Goal: Task Accomplishment & Management: Manage account settings

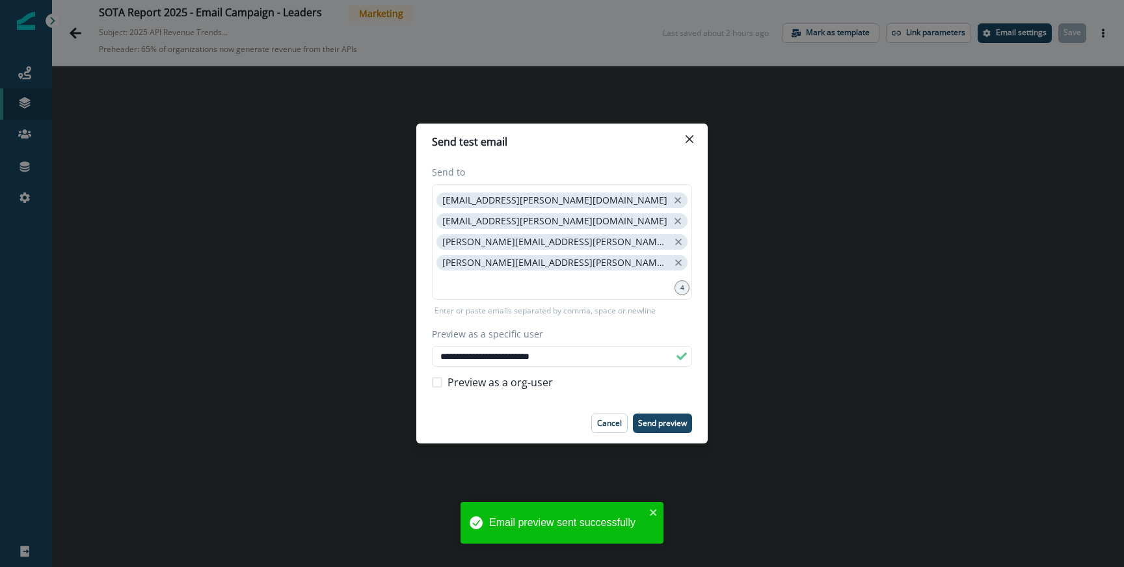
scroll to position [21, 0]
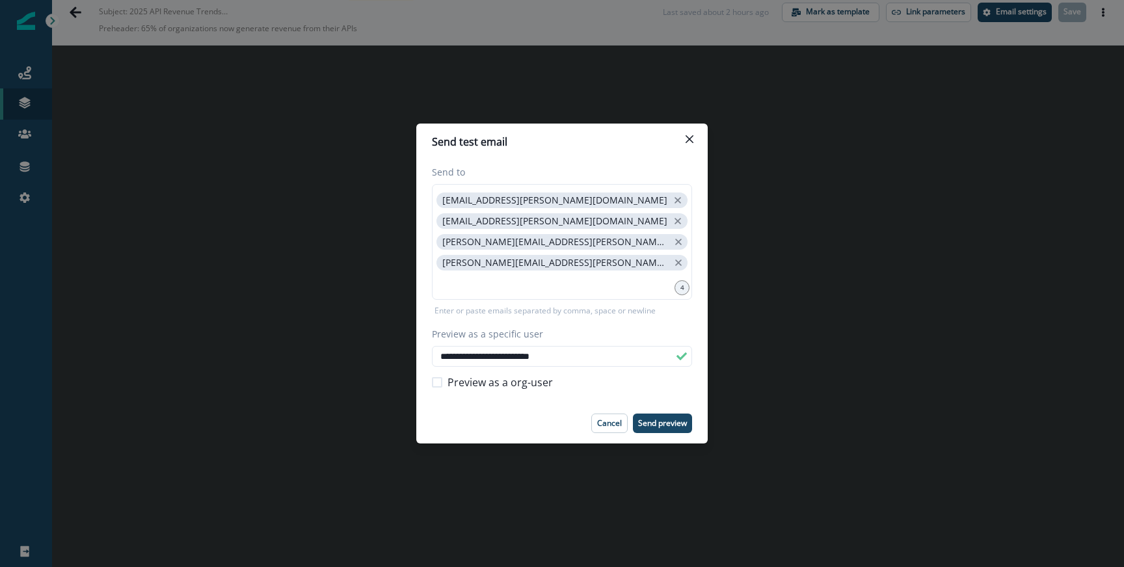
click at [268, 111] on div "**********" at bounding box center [562, 283] width 1124 height 567
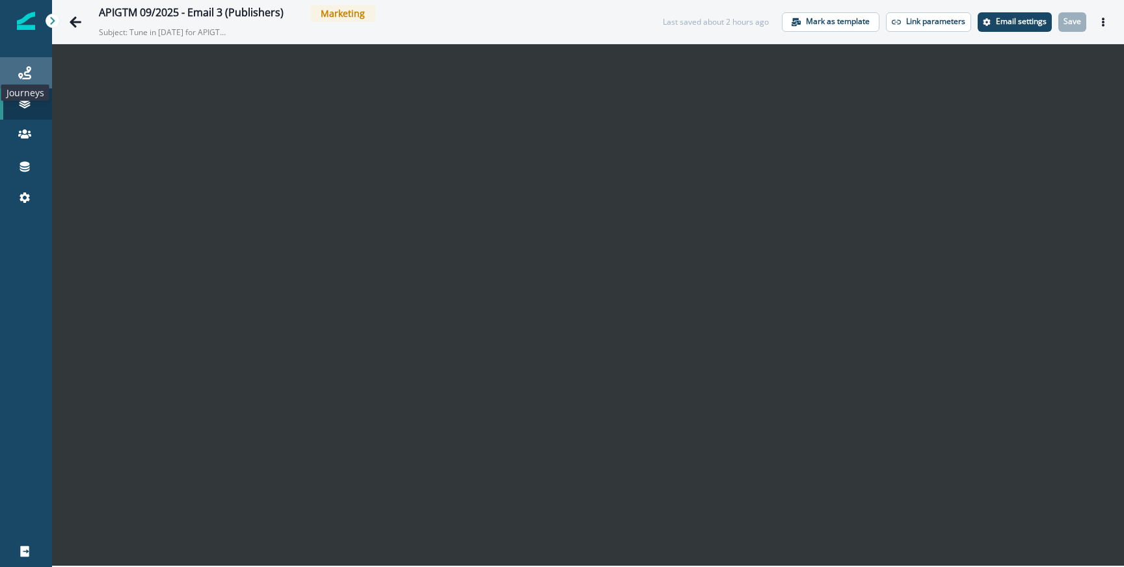
click at [25, 76] on icon at bounding box center [24, 72] width 13 height 13
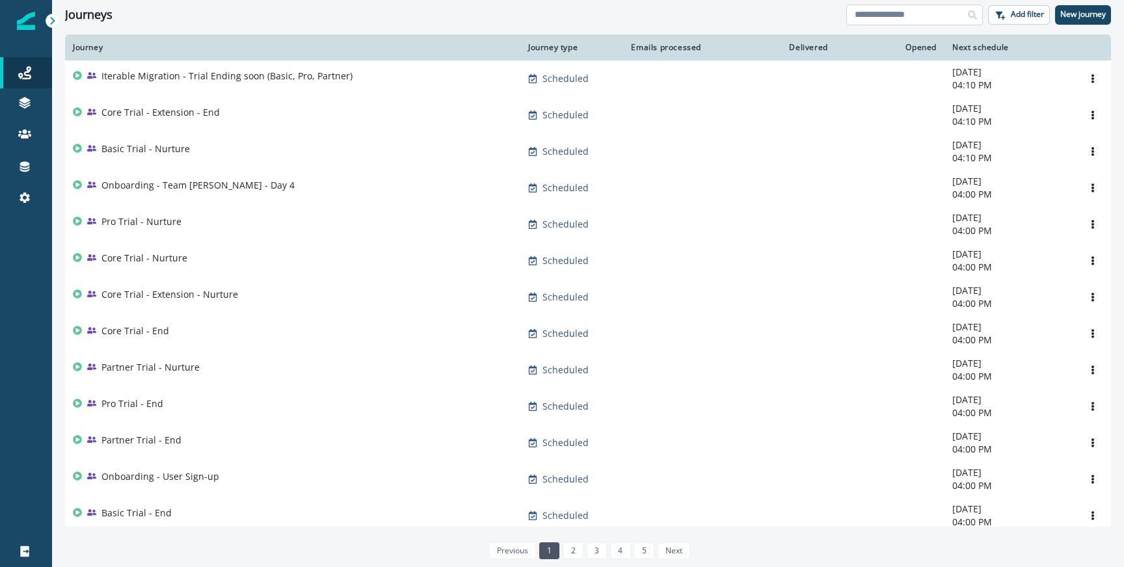
click at [884, 15] on input at bounding box center [914, 15] width 137 height 21
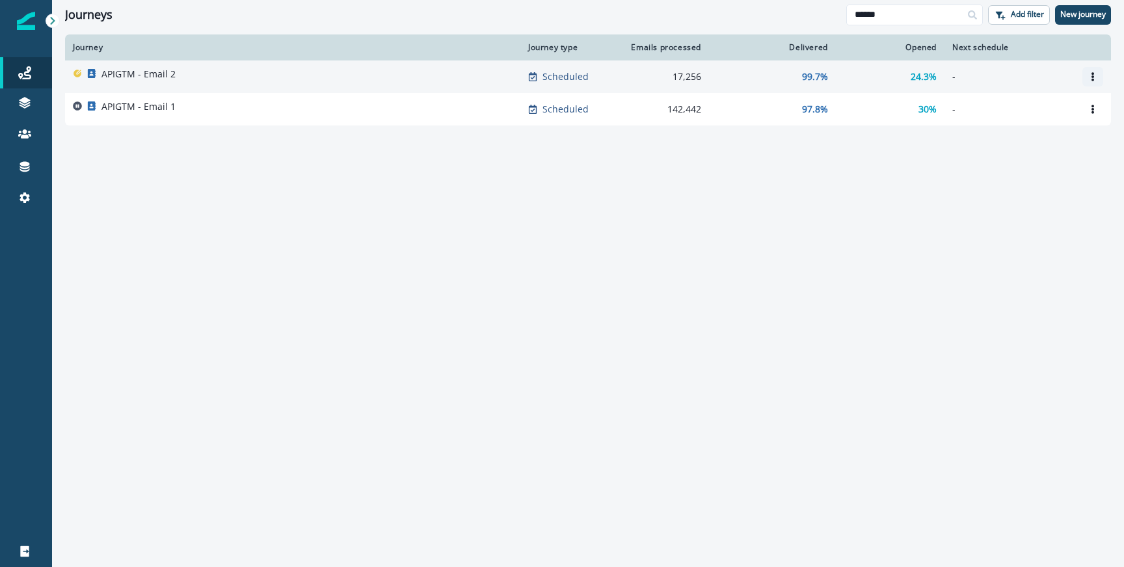
type input "******"
click at [1099, 75] on button "Options" at bounding box center [1093, 77] width 21 height 20
click at [988, 108] on button "Clone" at bounding box center [1030, 108] width 144 height 21
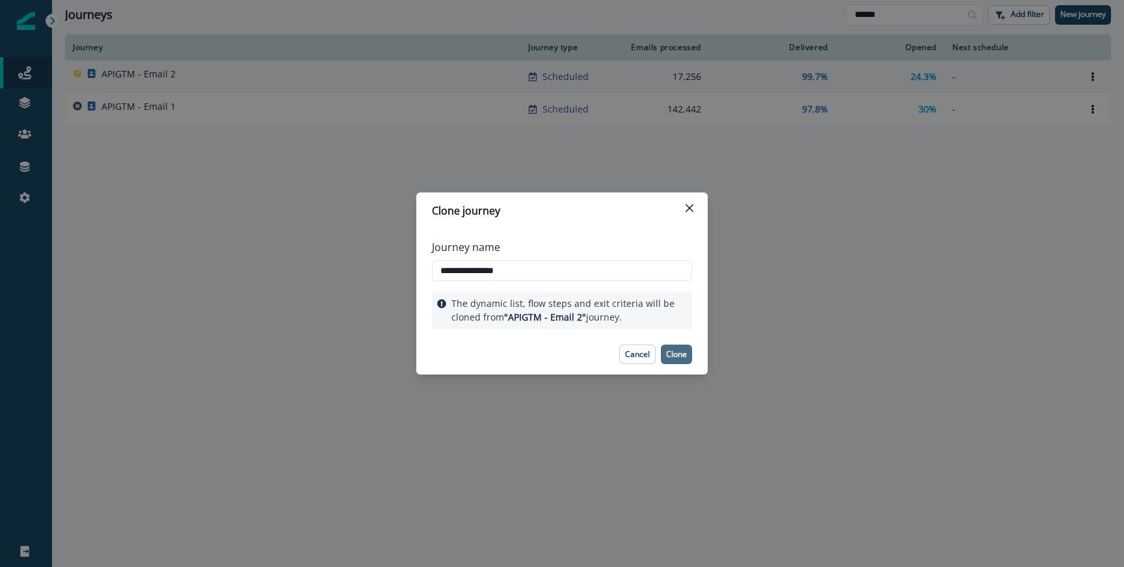
type input "**********"
click at [680, 353] on p "Clone" at bounding box center [676, 354] width 21 height 9
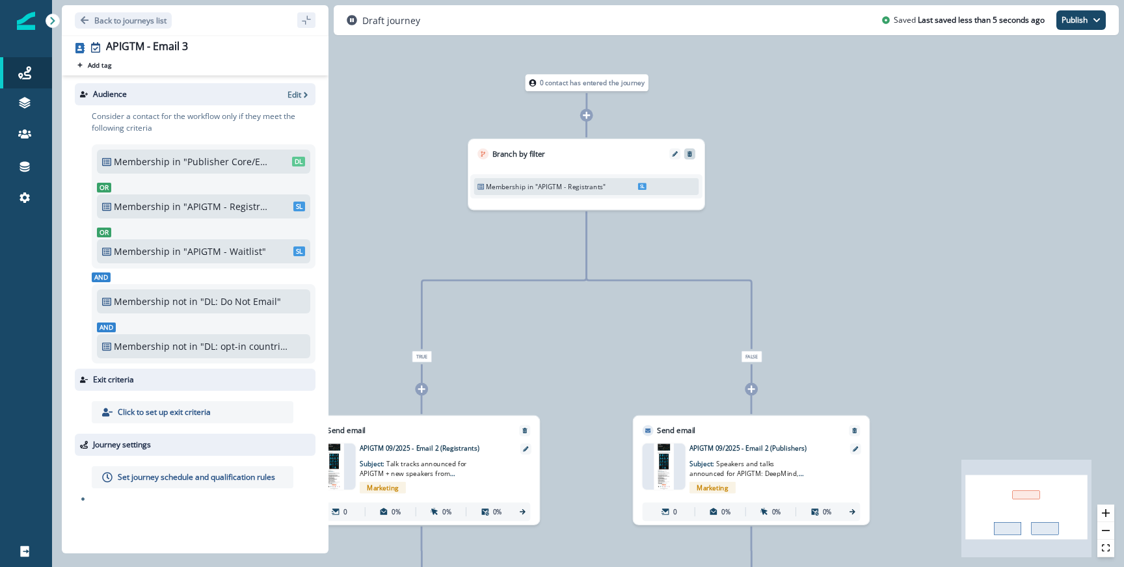
click at [694, 153] on button "Remove" at bounding box center [689, 154] width 15 height 7
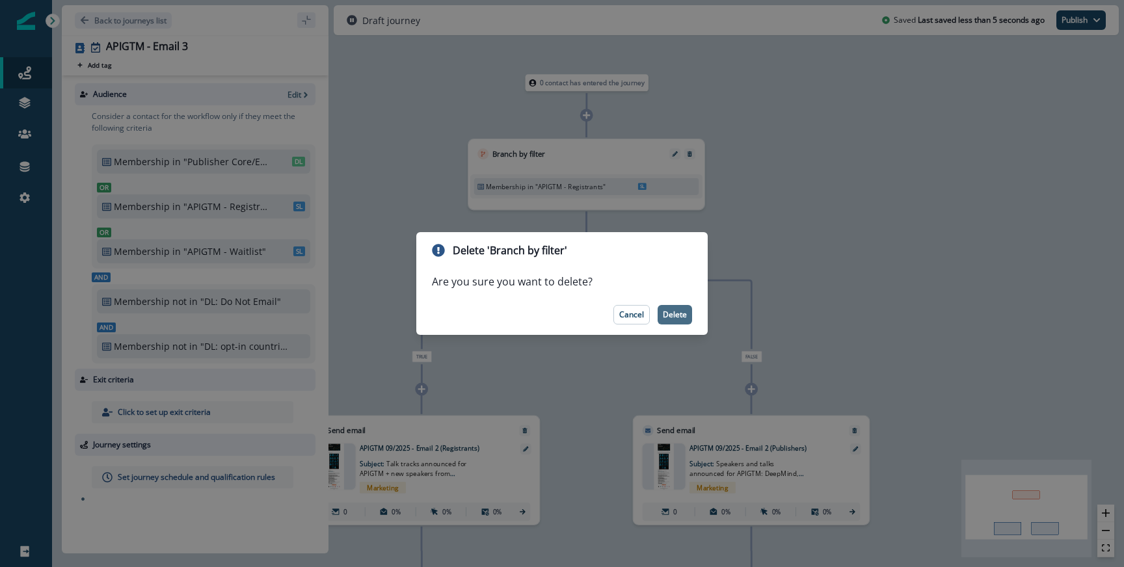
click at [677, 315] on p "Delete" at bounding box center [675, 314] width 24 height 9
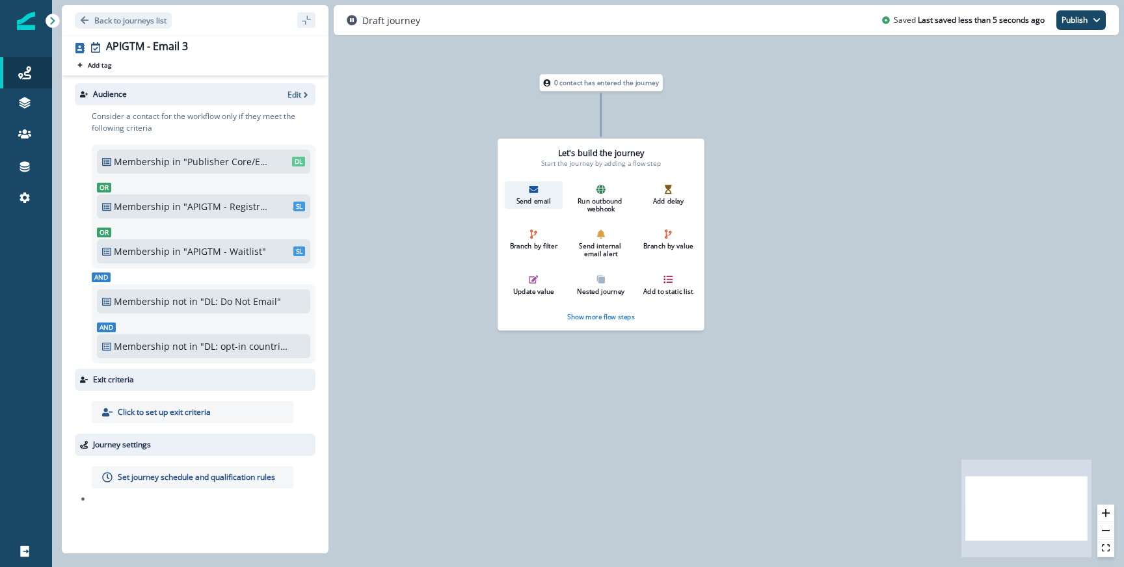
click at [538, 194] on div "Send email" at bounding box center [533, 195] width 51 height 21
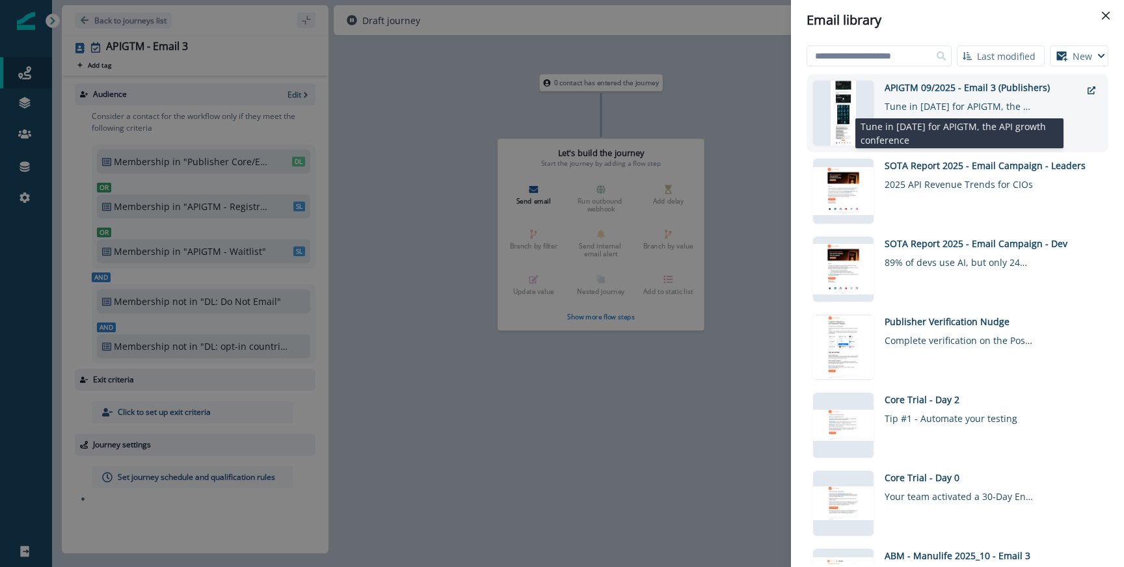
click at [923, 112] on div "Tune in [DATE] for APIGTM, the API growth conference" at bounding box center [960, 103] width 150 height 19
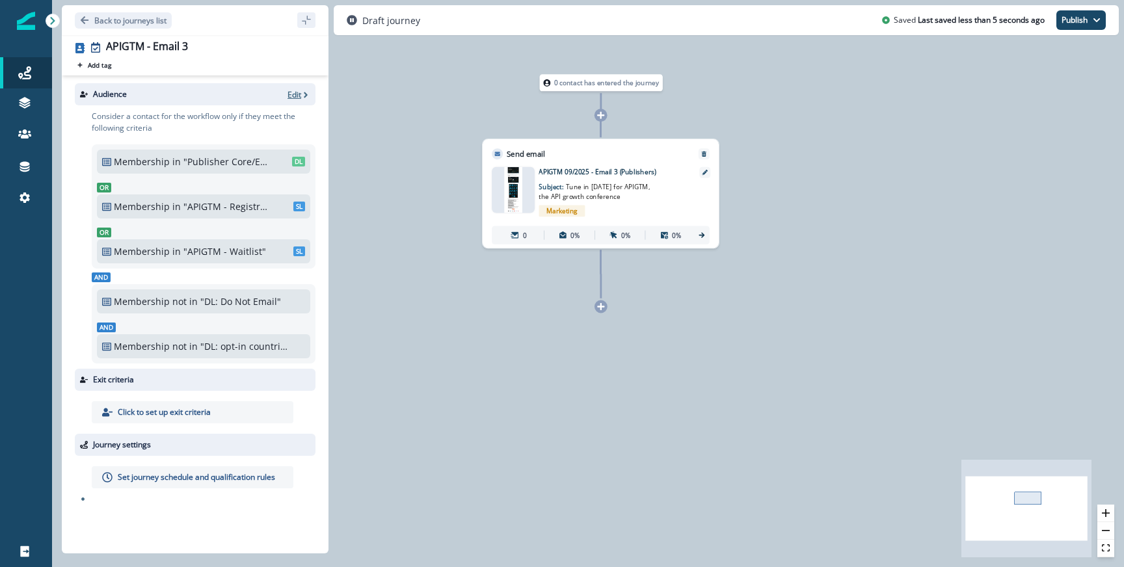
click at [295, 92] on p "Edit" at bounding box center [295, 94] width 14 height 11
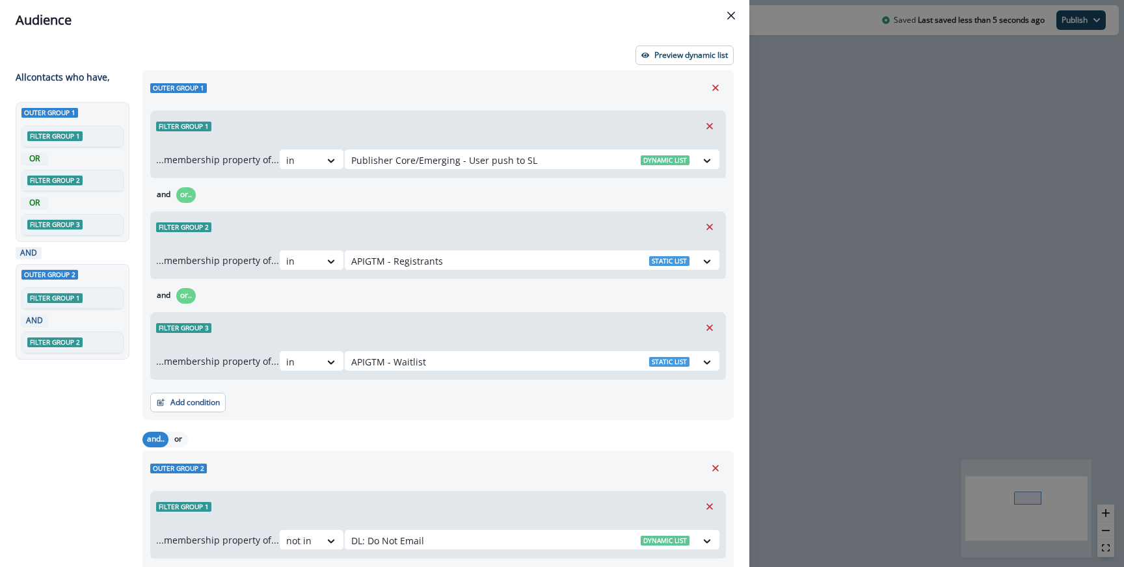
click at [895, 268] on div "Audience Preview dynamic list All contact s who have, Outer group 1 Filter grou…" at bounding box center [562, 283] width 1124 height 567
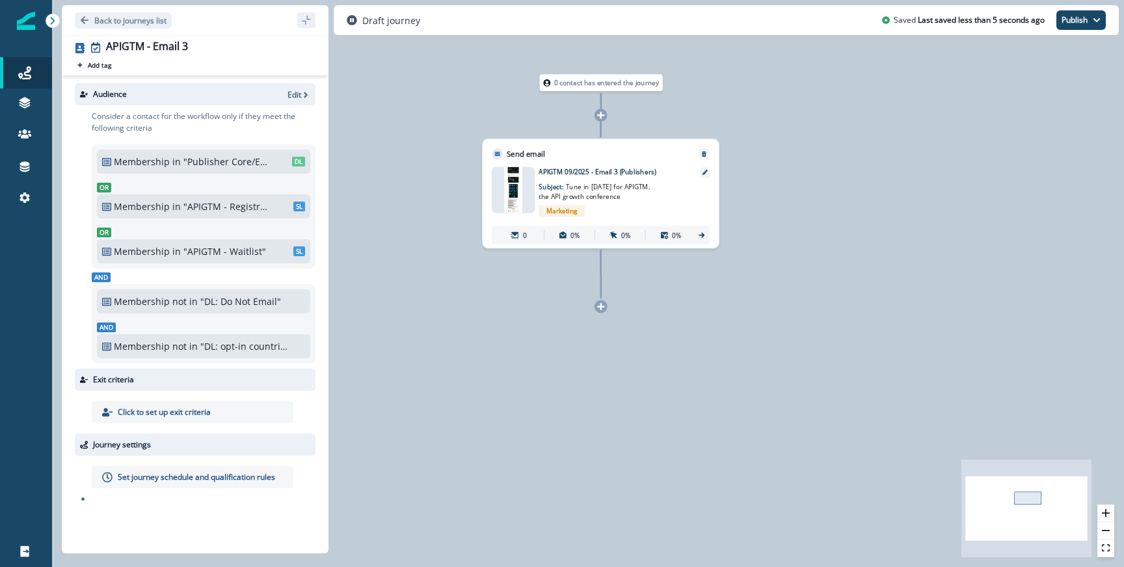
click at [287, 97] on div "Audience Edit" at bounding box center [195, 94] width 241 height 22
click at [290, 94] on p "Edit" at bounding box center [295, 94] width 14 height 11
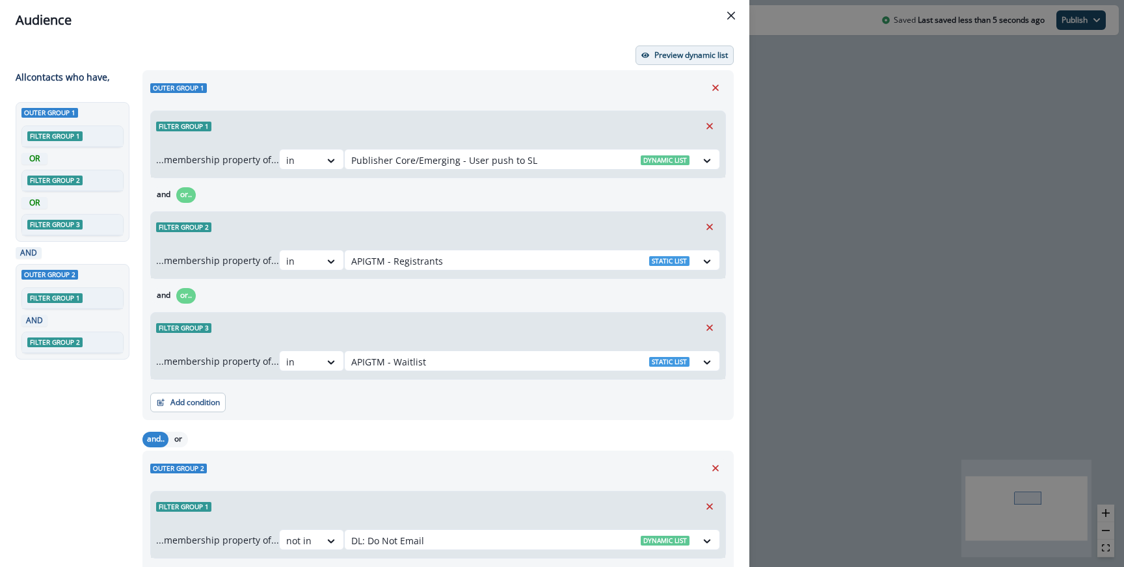
click at [660, 56] on p "Preview dynamic list" at bounding box center [691, 55] width 74 height 9
click at [803, 380] on div "Audience Preview dynamic list All contact s who have, Outer group 1 Filter grou…" at bounding box center [562, 283] width 1124 height 567
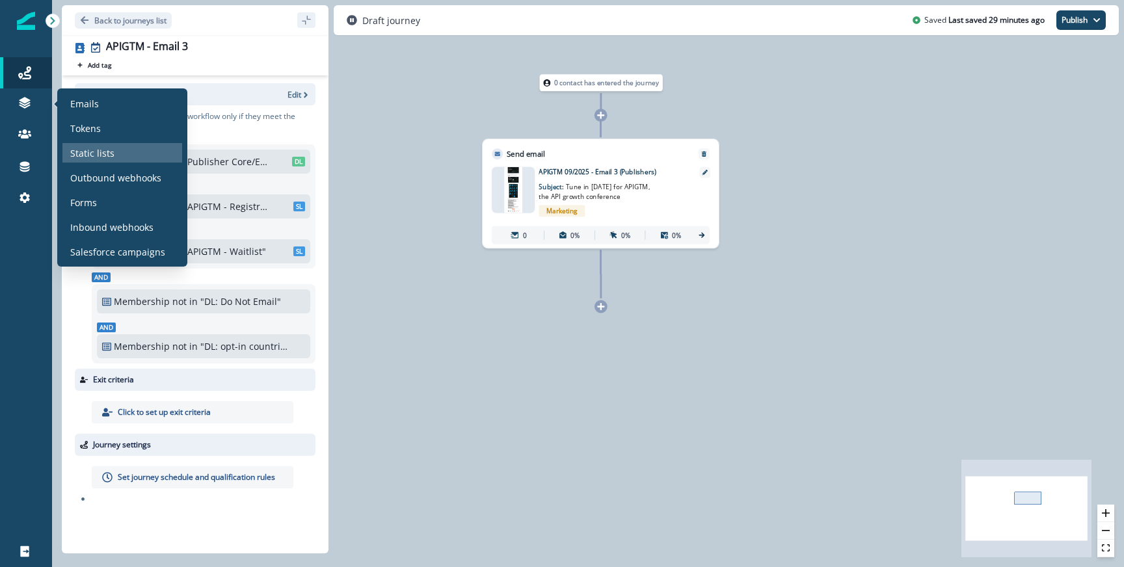
click at [96, 161] on div "Static lists" at bounding box center [122, 153] width 120 height 20
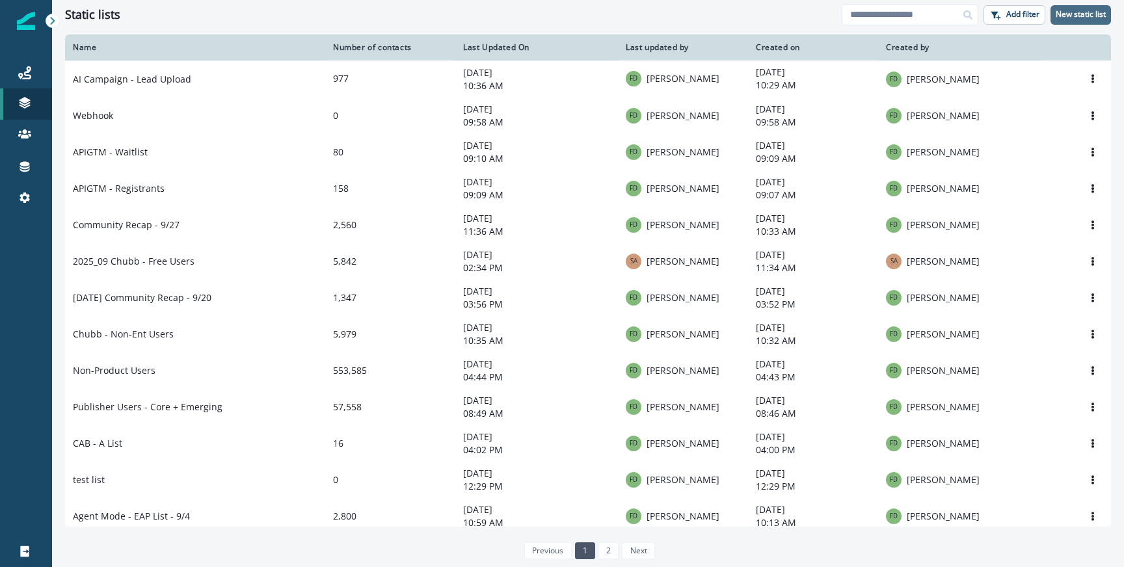
click at [1083, 20] on button "New static list" at bounding box center [1081, 15] width 61 height 20
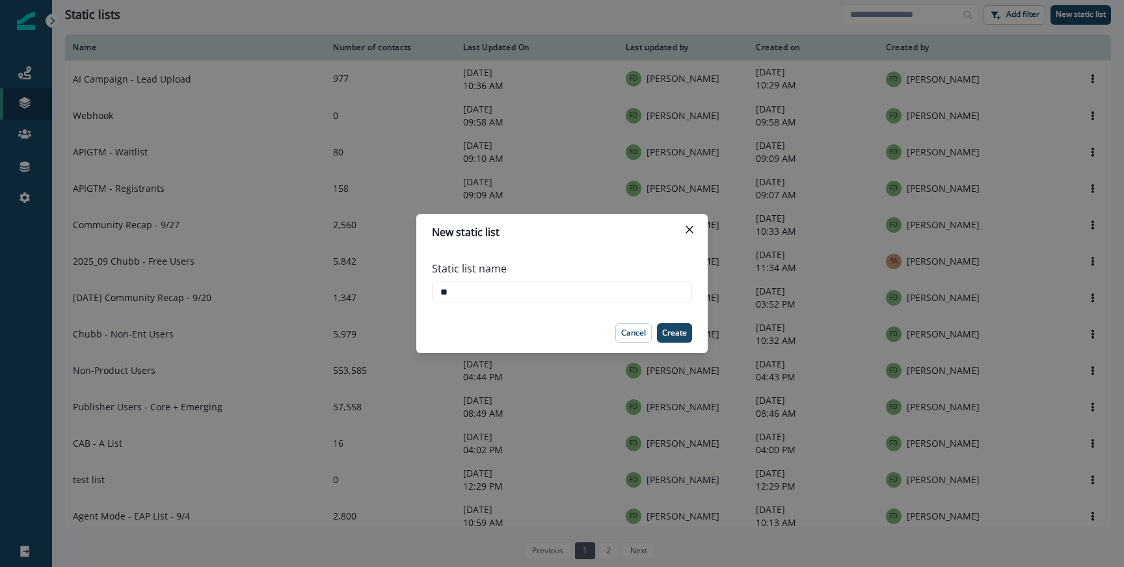
type input "*"
type input "**********"
click at [695, 332] on footer "Cancel Create" at bounding box center [561, 333] width 291 height 40
click at [684, 332] on p "Create" at bounding box center [674, 333] width 25 height 9
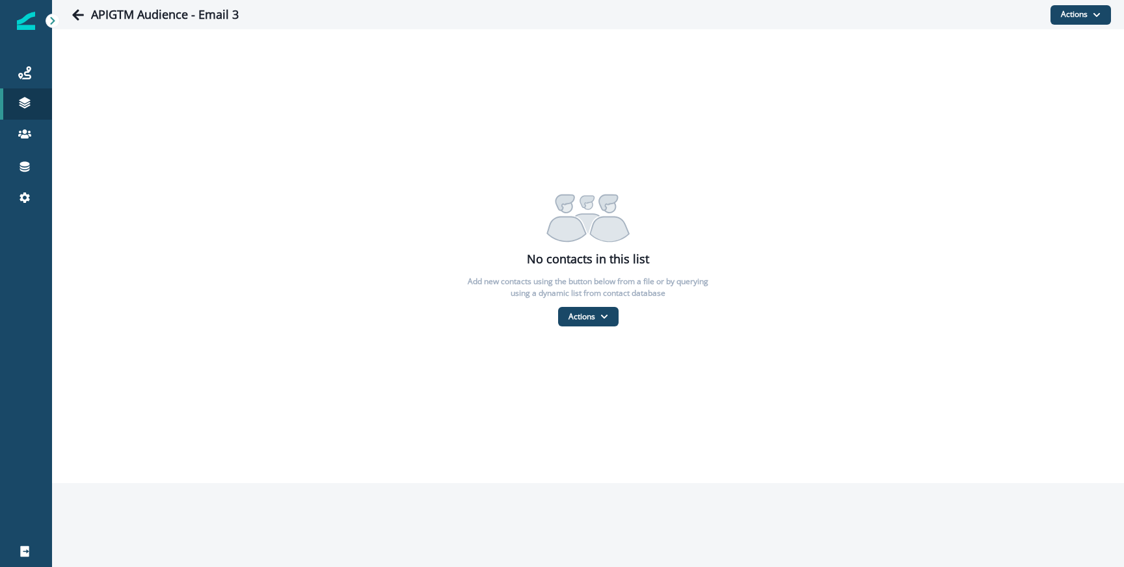
click at [599, 305] on div "No contacts in this list Add new contacts using the button below from a file or…" at bounding box center [588, 255] width 1072 height 141
click at [597, 308] on button "Actions" at bounding box center [588, 317] width 61 height 20
click at [590, 357] on p "Add contacts" at bounding box center [616, 351] width 95 height 14
click at [590, 374] on button "From a CSV file" at bounding box center [617, 372] width 116 height 21
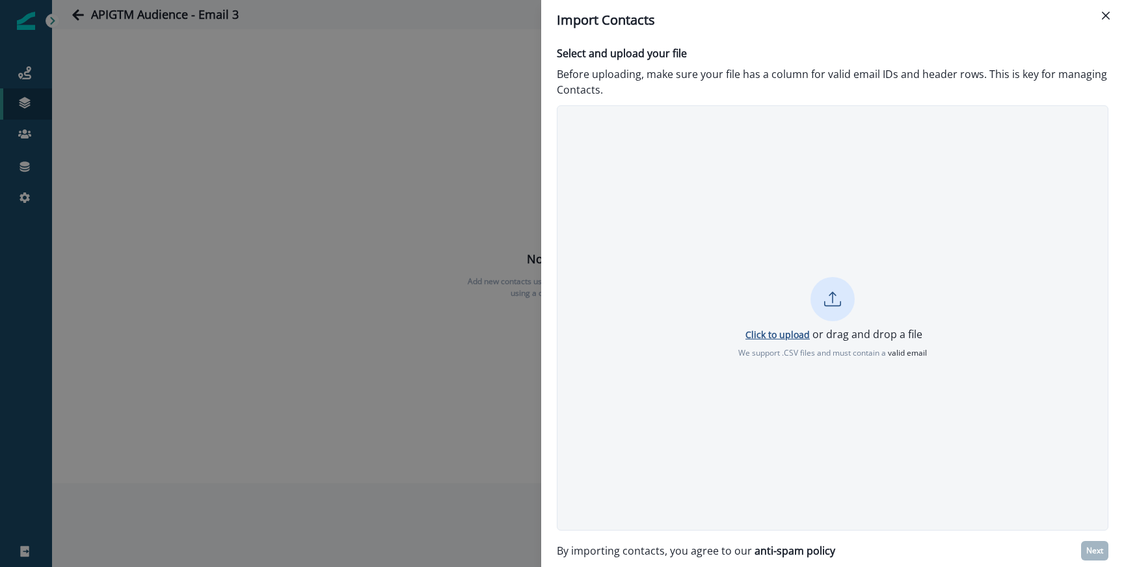
click at [770, 334] on p "Click to upload" at bounding box center [778, 335] width 64 height 12
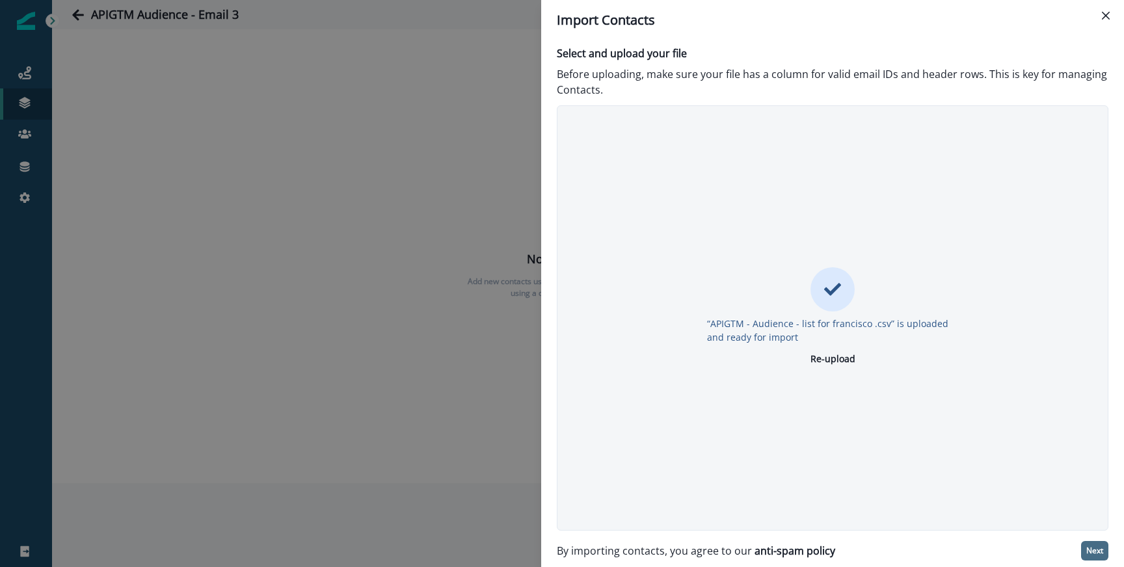
click at [1090, 546] on p "Next" at bounding box center [1094, 550] width 17 height 9
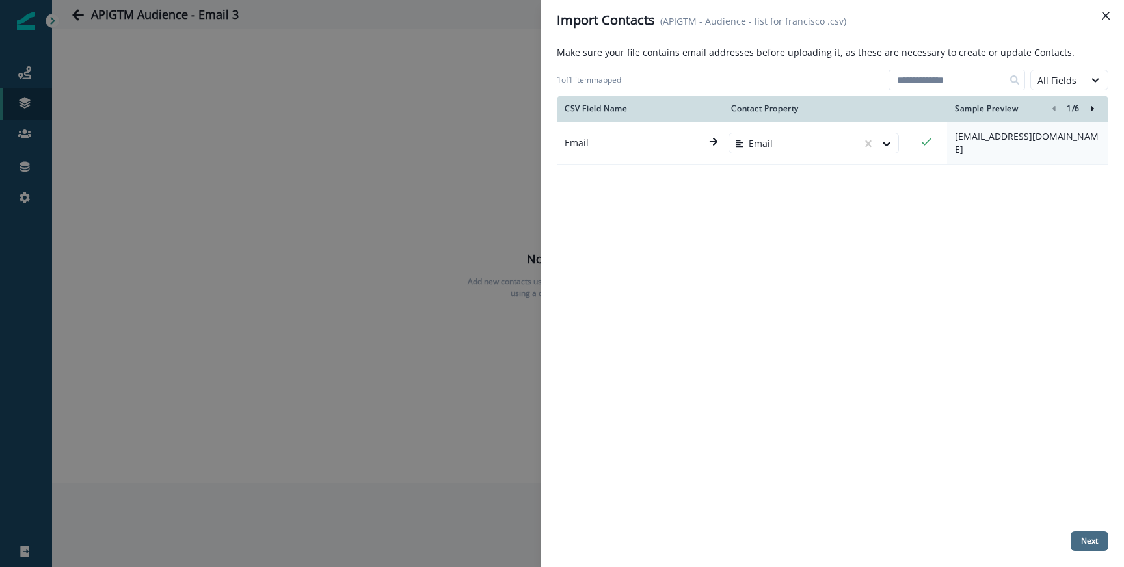
click at [1084, 541] on p "Next" at bounding box center [1089, 541] width 17 height 9
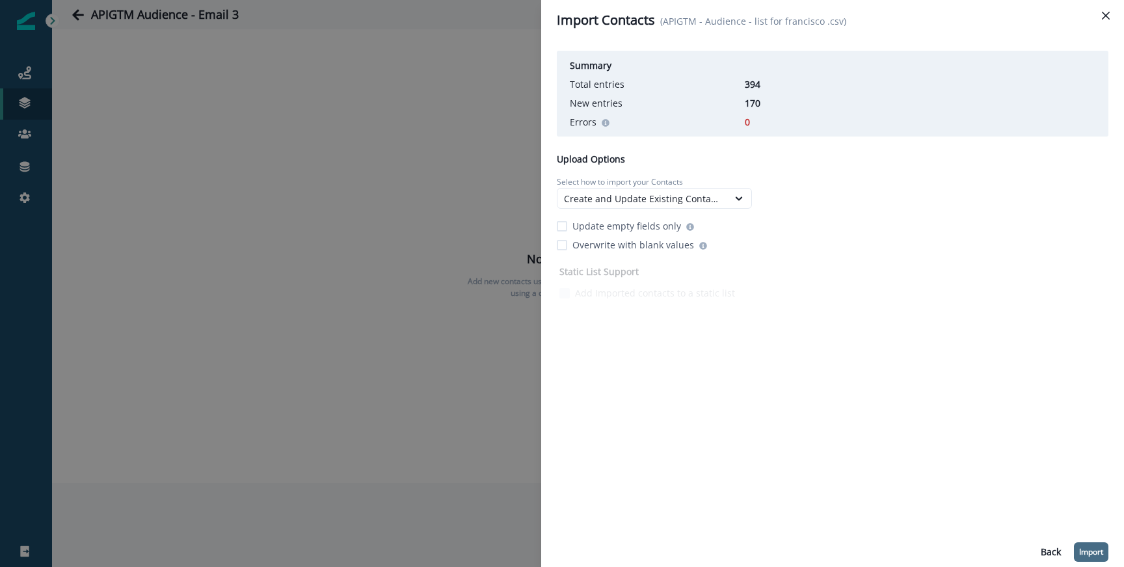
click at [1100, 561] on button "Import" at bounding box center [1091, 553] width 34 height 20
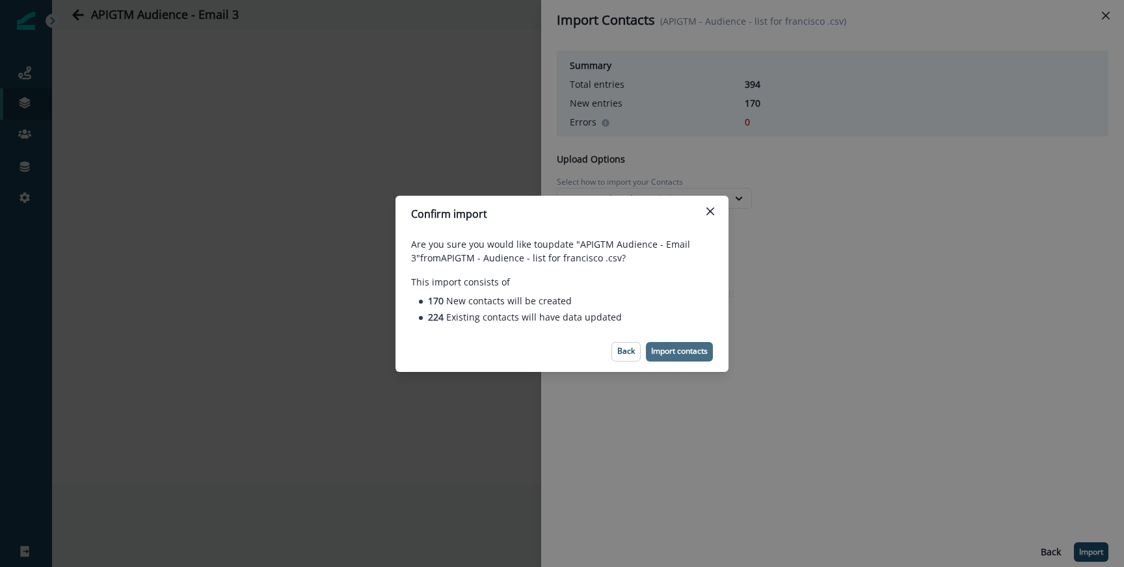
click at [664, 353] on p "Import contacts" at bounding box center [679, 351] width 57 height 9
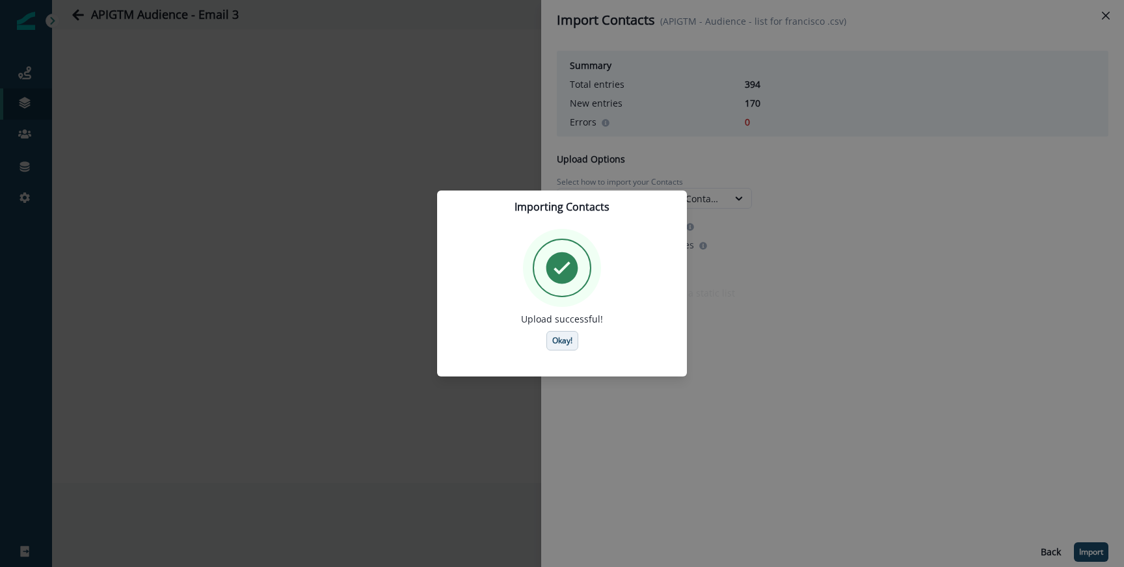
click at [573, 332] on button "Okay!" at bounding box center [562, 341] width 32 height 20
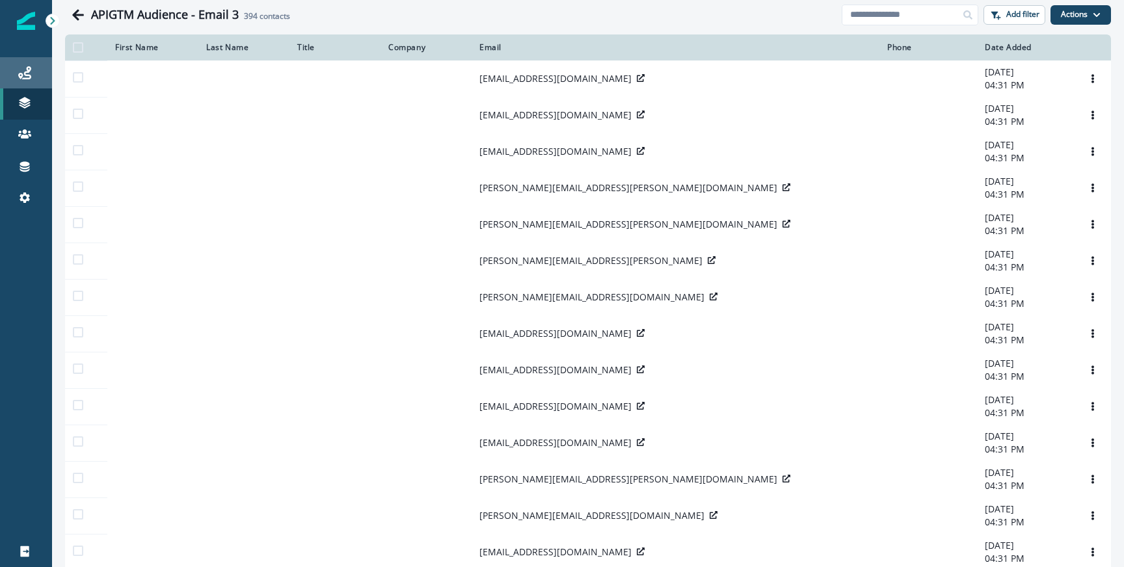
click at [18, 83] on link "Journeys" at bounding box center [26, 72] width 52 height 31
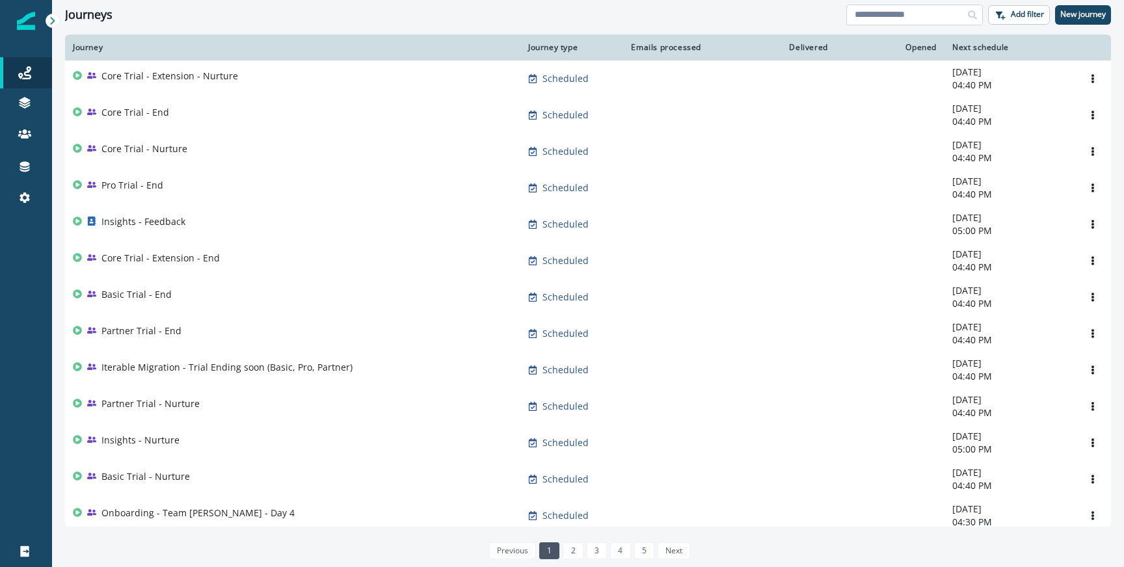
click at [902, 7] on input at bounding box center [914, 15] width 137 height 21
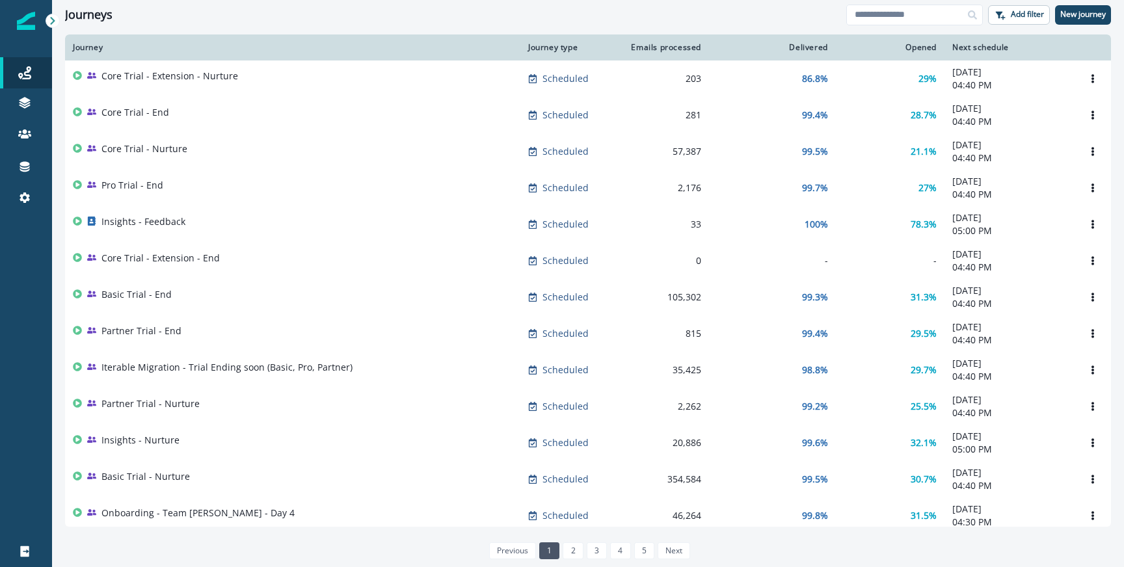
type input "*"
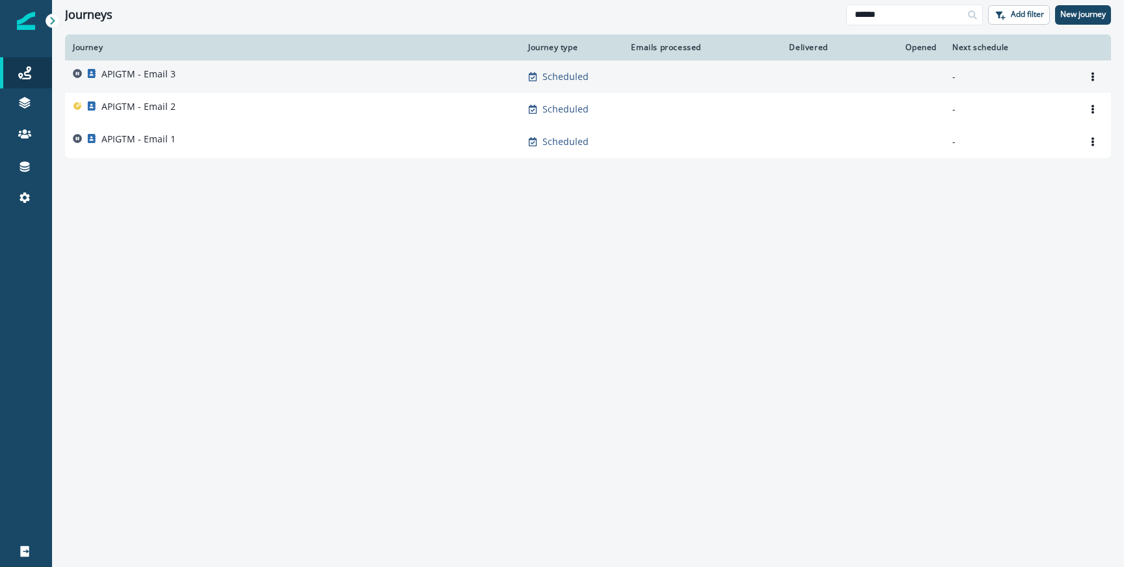
type input "******"
click at [163, 70] on p "APIGTM - Email 3" at bounding box center [138, 74] width 74 height 13
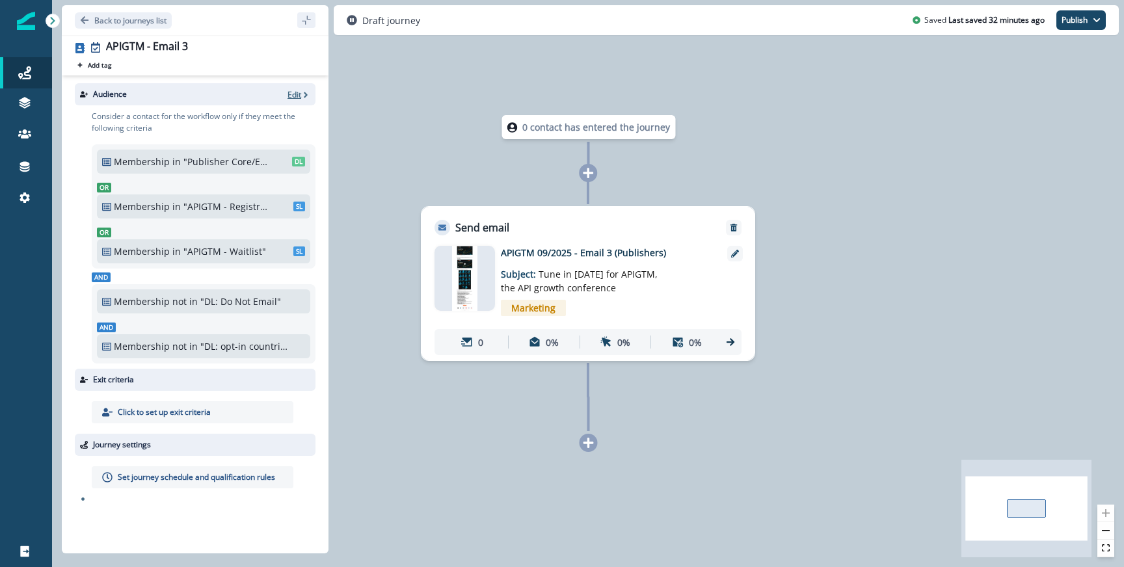
click at [308, 94] on icon "button" at bounding box center [305, 94] width 9 height 9
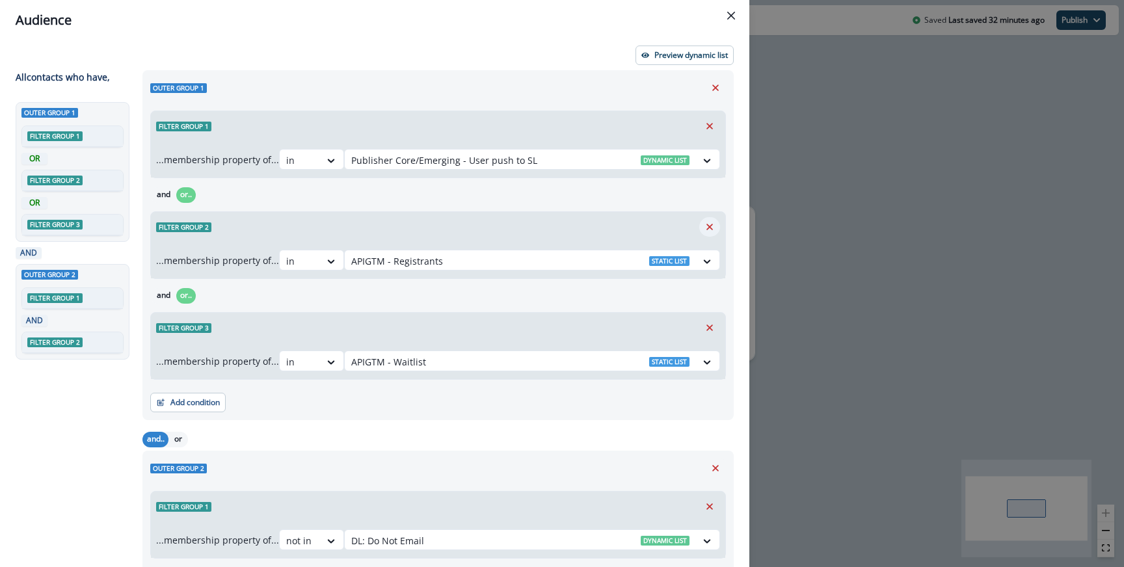
click at [713, 236] on button "Remove" at bounding box center [709, 227] width 21 height 20
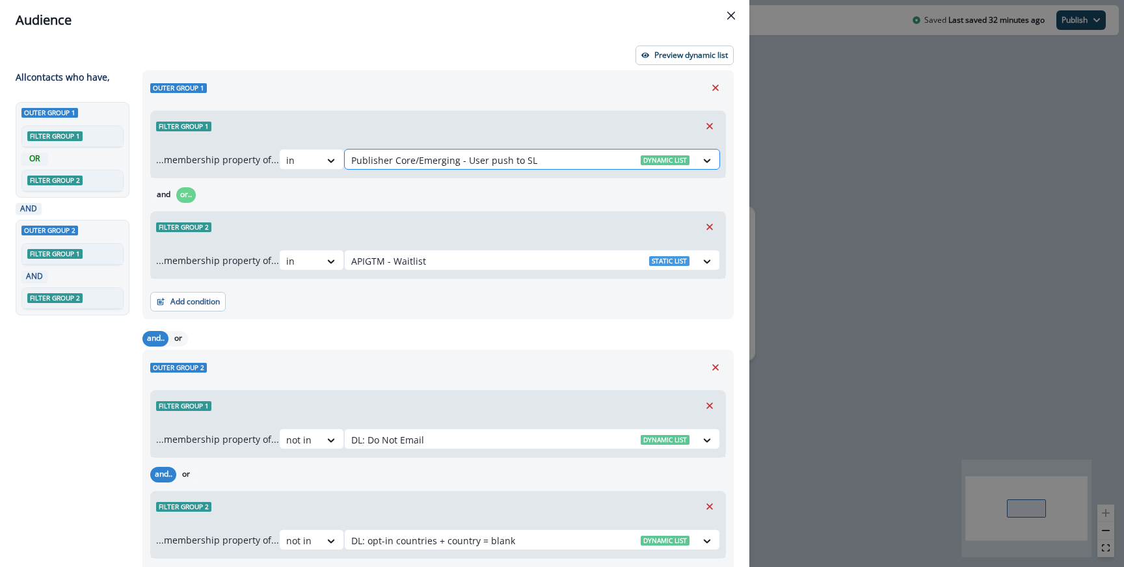
click at [571, 167] on div at bounding box center [520, 160] width 338 height 16
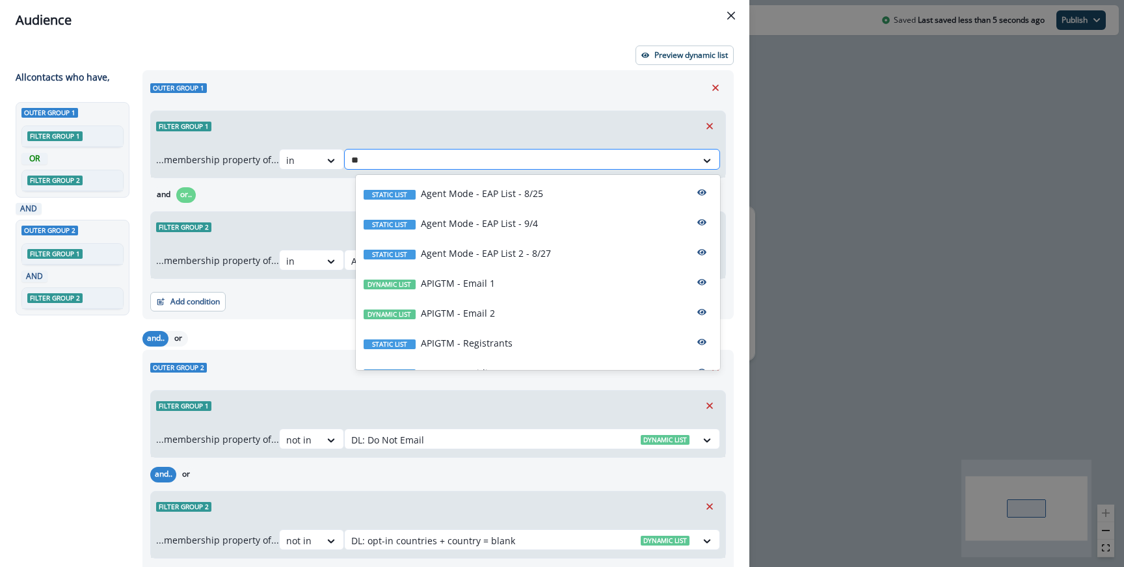
type input "***"
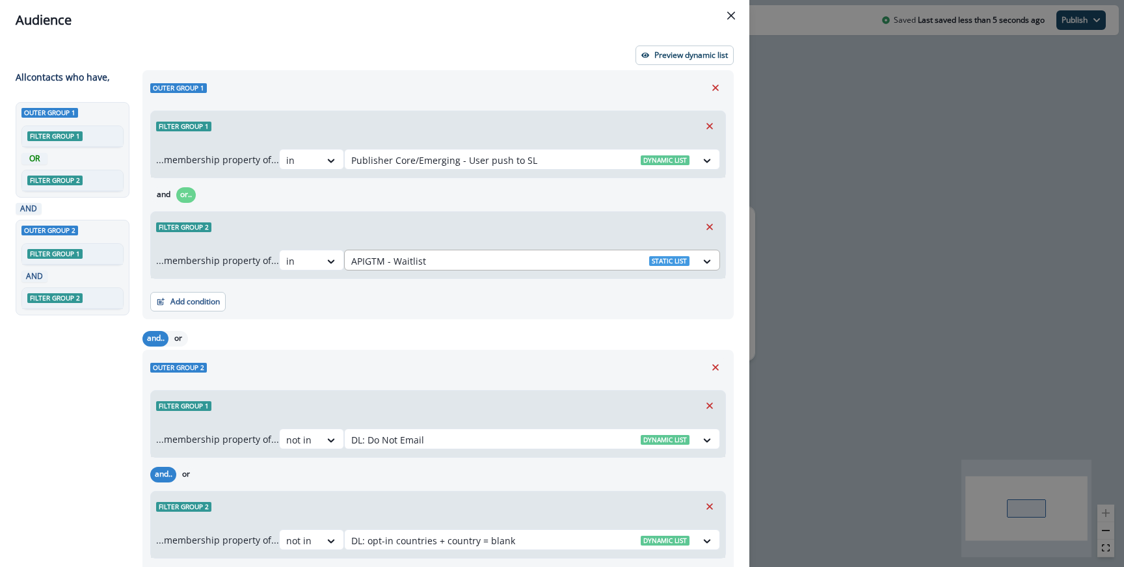
scroll to position [25, 0]
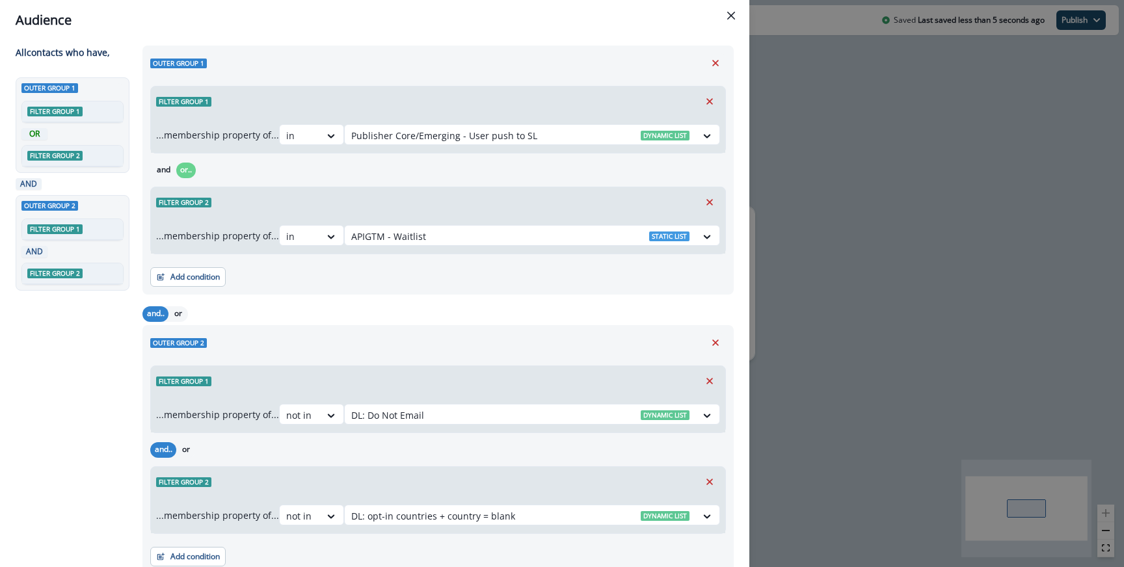
click at [475, 276] on div "Add condition Contact properties A person property Performed a product event Pe…" at bounding box center [438, 270] width 576 height 33
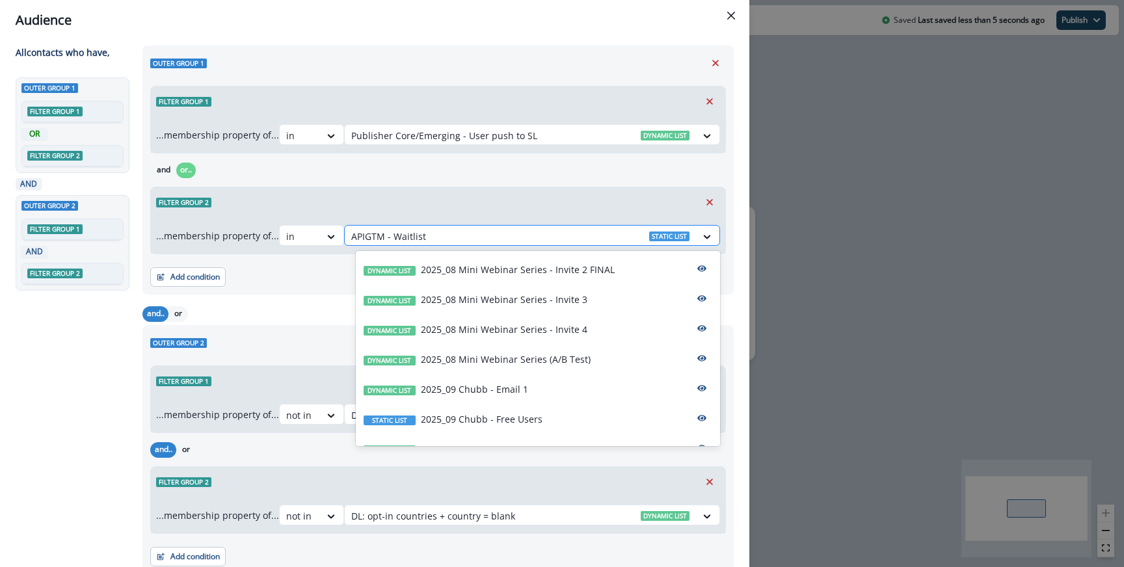
click at [435, 234] on div at bounding box center [520, 236] width 338 height 16
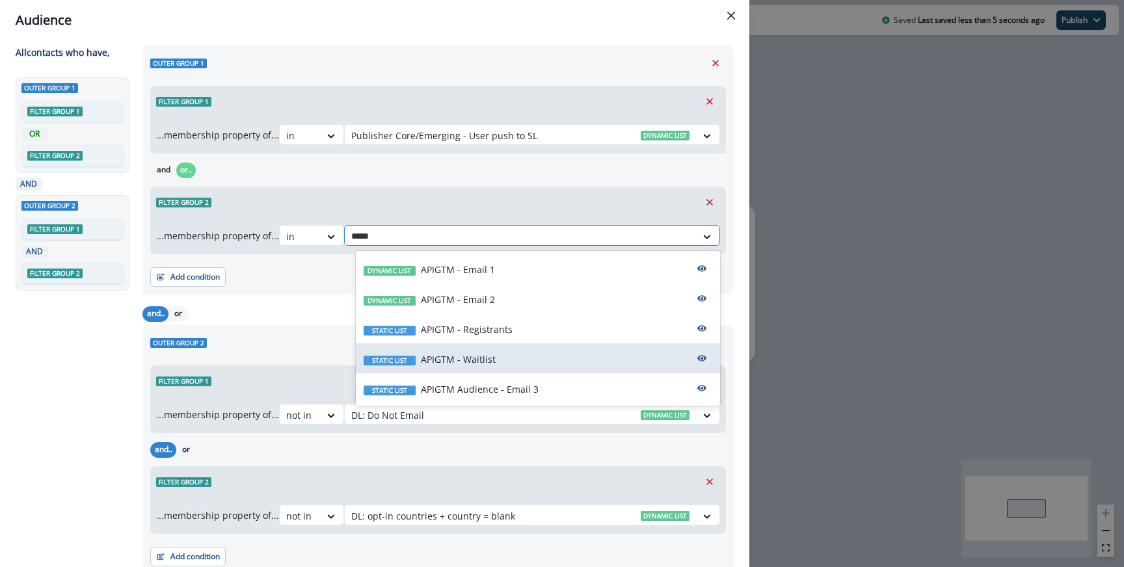
type input "******"
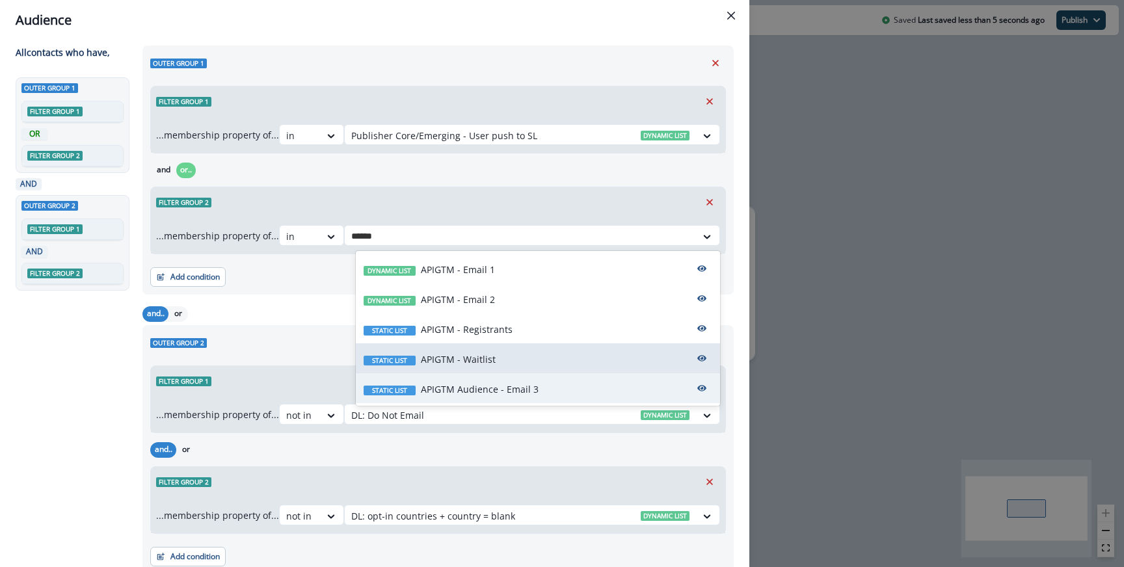
click at [479, 387] on p "APIGTM Audience - Email 3" at bounding box center [480, 390] width 118 height 14
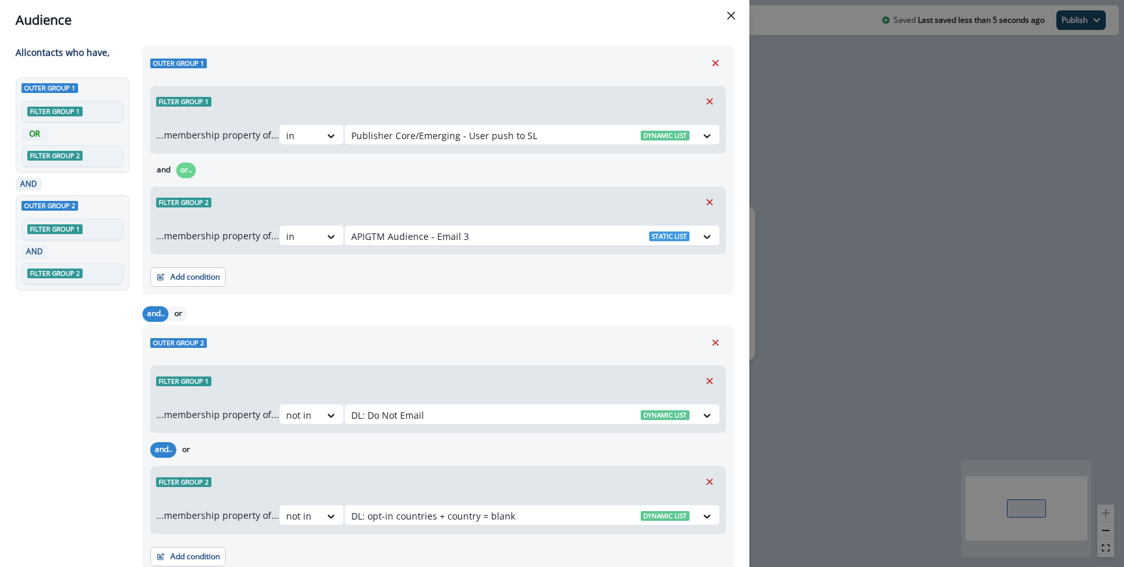
click at [456, 203] on div "Filter group 2" at bounding box center [438, 202] width 574 height 30
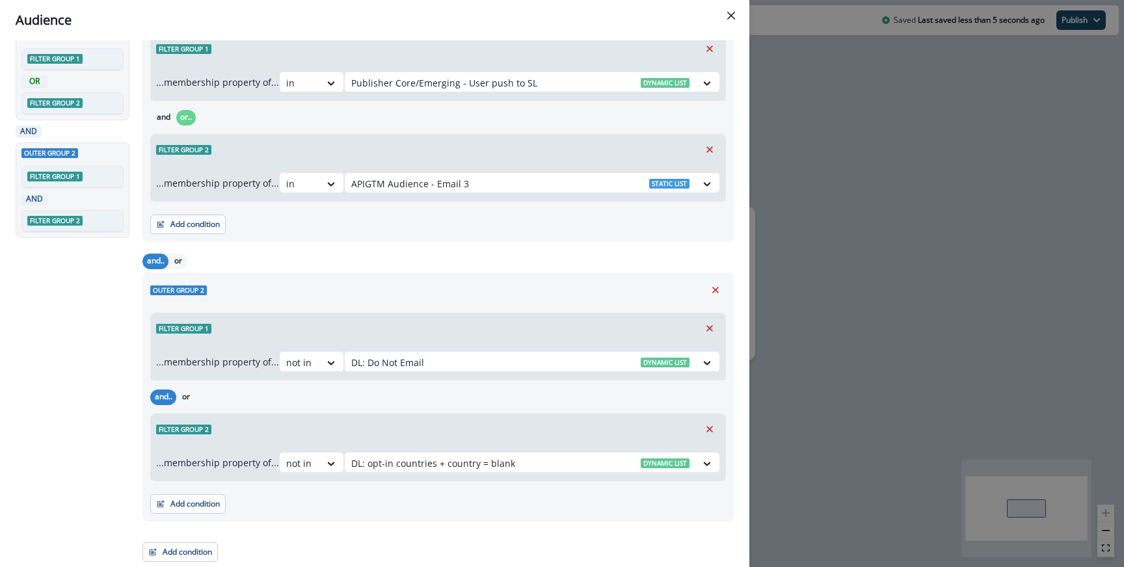
scroll to position [0, 0]
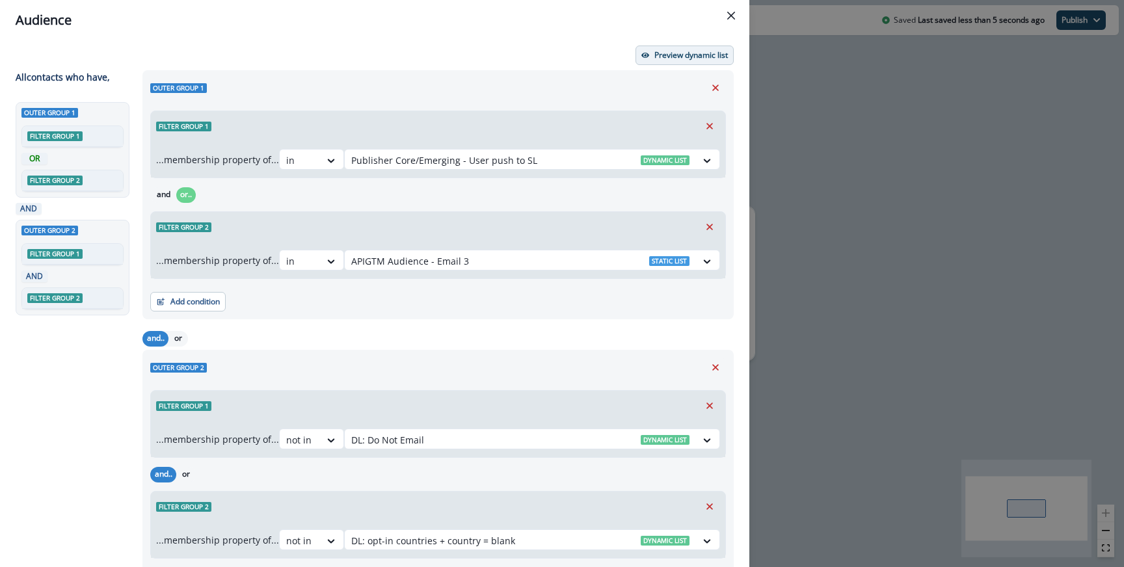
click at [673, 55] on p "Preview dynamic list" at bounding box center [691, 55] width 74 height 9
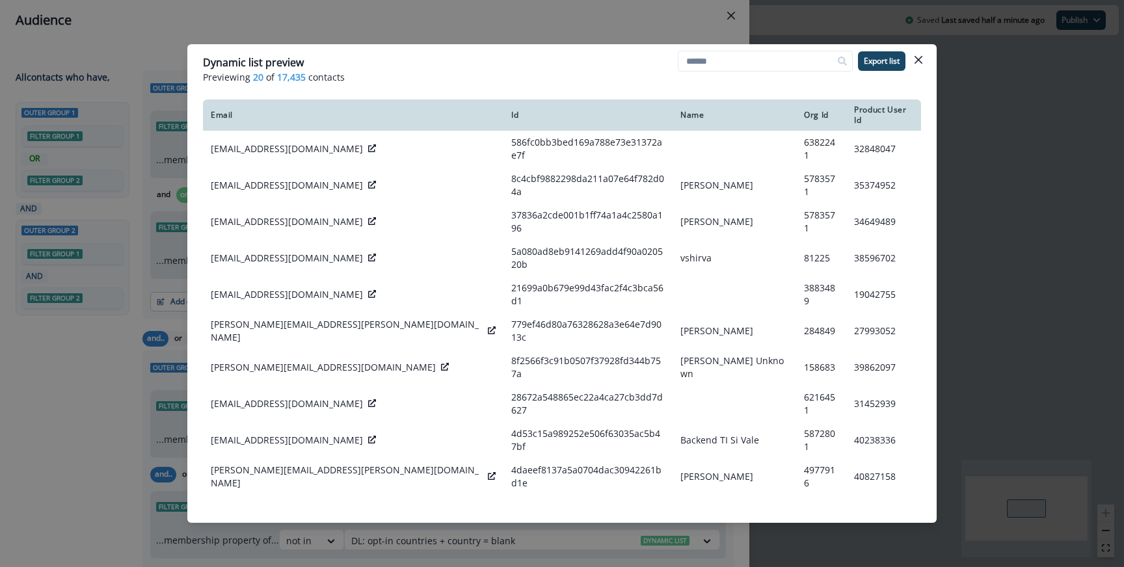
click at [465, 37] on div "Dynamic list preview Previewing 20 of 17,435 contacts Export list Email Id Name…" at bounding box center [562, 283] width 1124 height 567
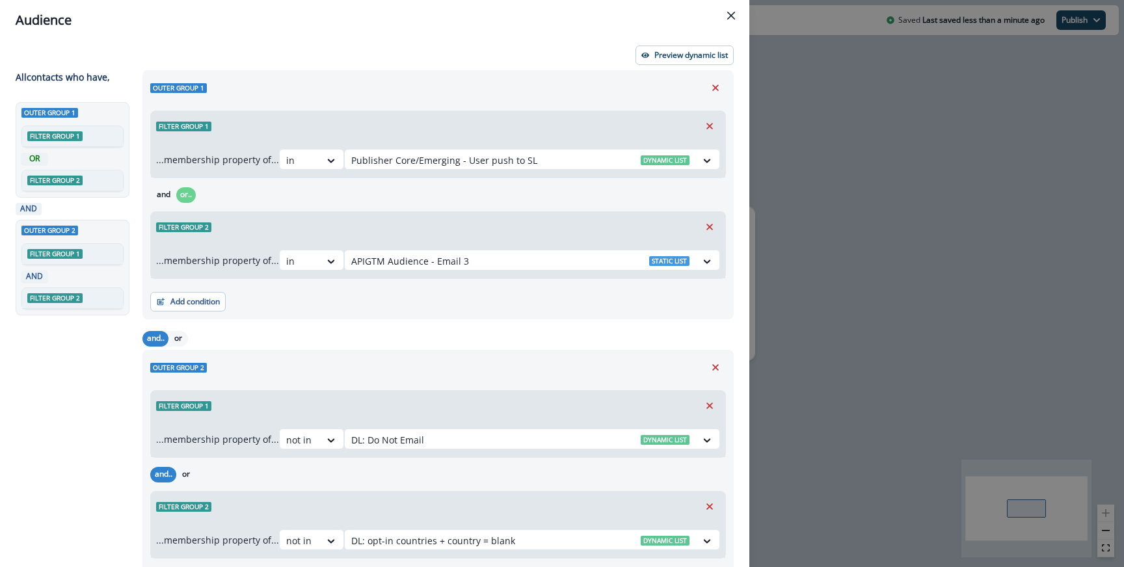
click at [789, 197] on div "Audience Preview dynamic list All contact s who have, Outer group 1 Filter grou…" at bounding box center [562, 283] width 1124 height 567
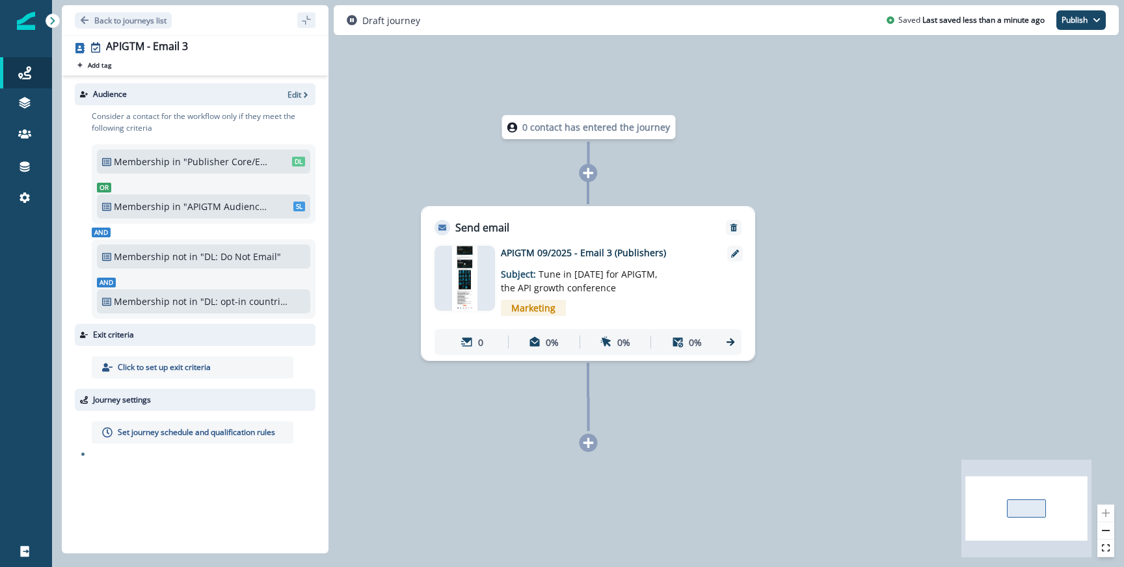
click at [232, 435] on p "Set journey schedule and qualification rules" at bounding box center [196, 433] width 157 height 12
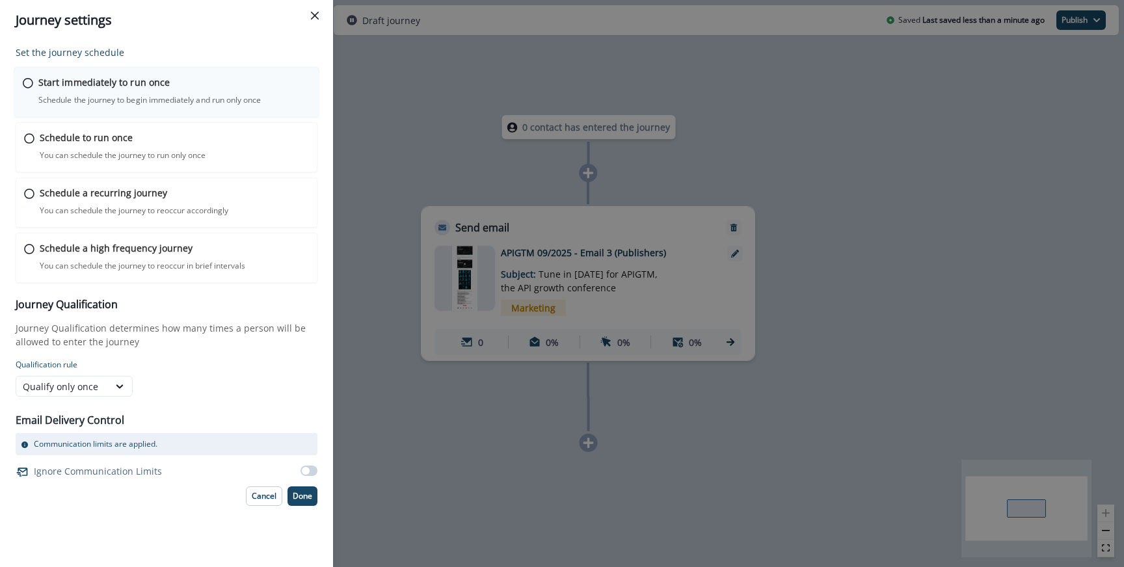
click at [198, 94] on div "Start immediately to run once Schedule the journey to begin immediately and run…" at bounding box center [174, 90] width 272 height 31
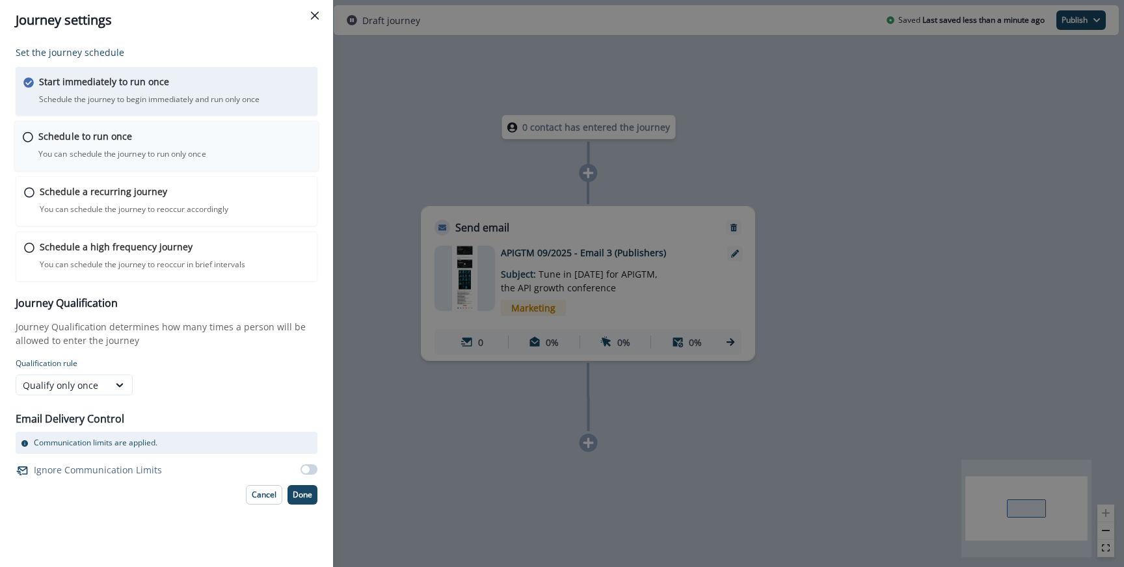
click at [110, 140] on p "Schedule to run once" at bounding box center [85, 136] width 94 height 14
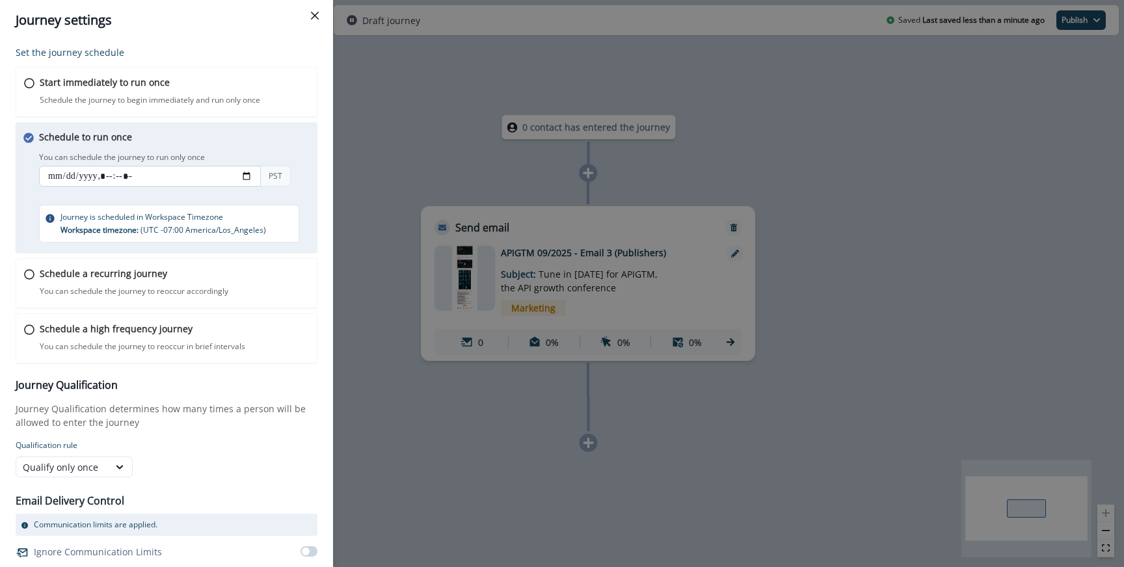
click at [252, 174] on input "datetime-local" at bounding box center [150, 176] width 222 height 21
type input "**********"
click at [285, 141] on div "Schedule to run once You can schedule the journey to run only once You can sche…" at bounding box center [179, 186] width 280 height 113
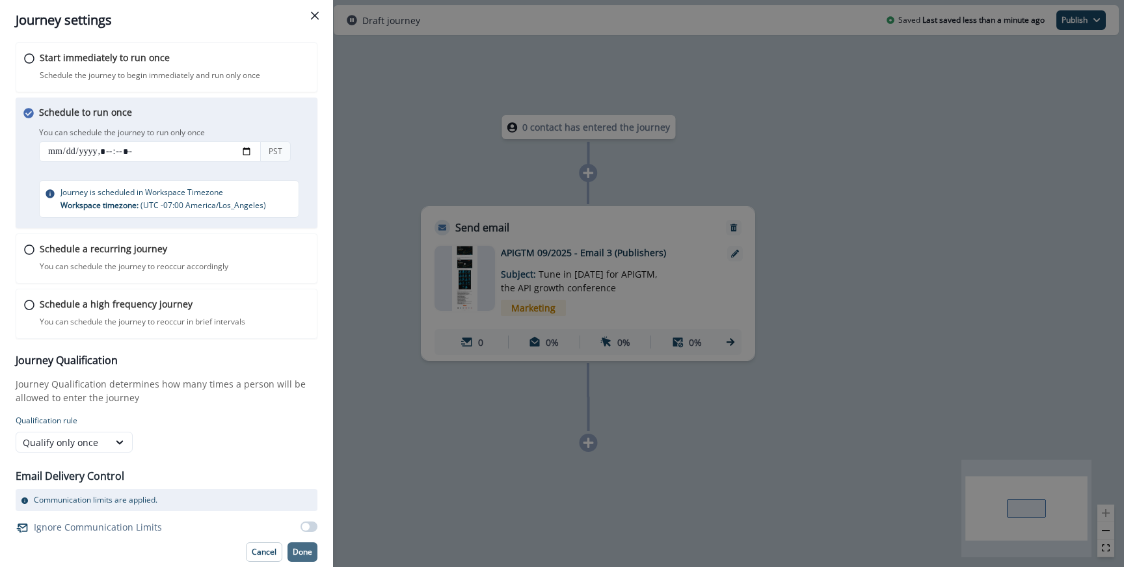
click at [308, 548] on p "Done" at bounding box center [303, 552] width 20 height 9
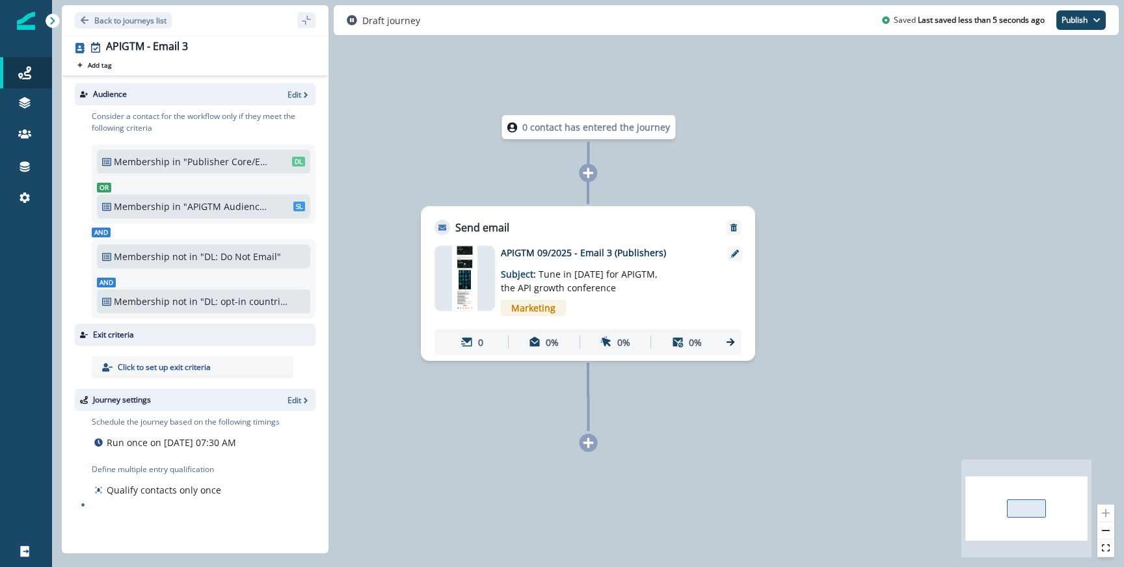
click at [465, 278] on img at bounding box center [464, 278] width 25 height 65
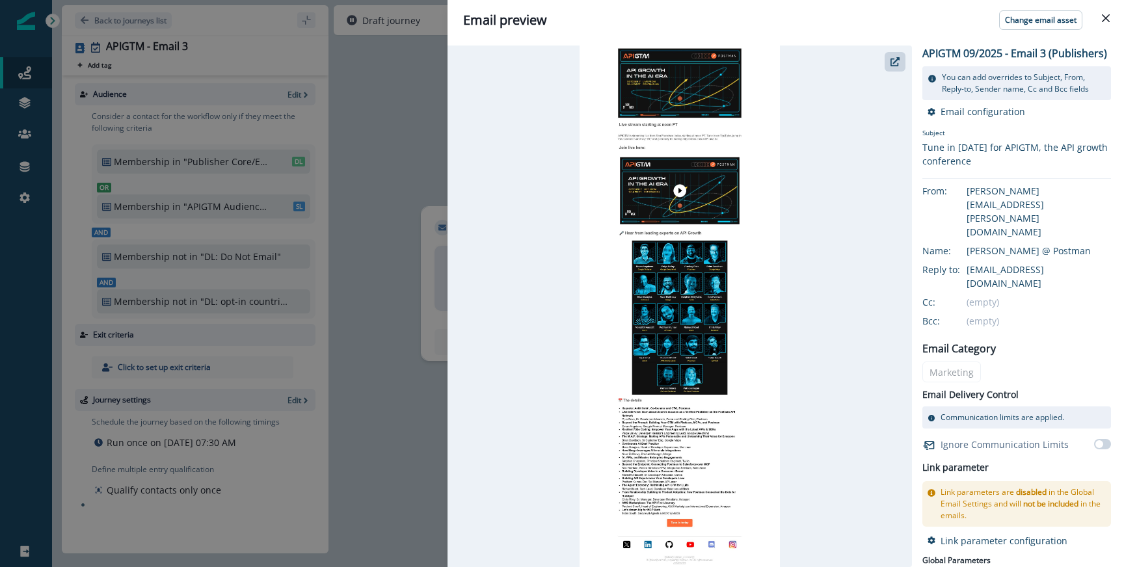
click at [882, 57] on div at bounding box center [680, 307] width 465 height 522
click at [891, 59] on icon "button" at bounding box center [895, 61] width 9 height 9
click at [377, 236] on div "Email preview Change email asset APIGTM 09/2025 - Email 3 (Publishers) You can …" at bounding box center [562, 283] width 1124 height 567
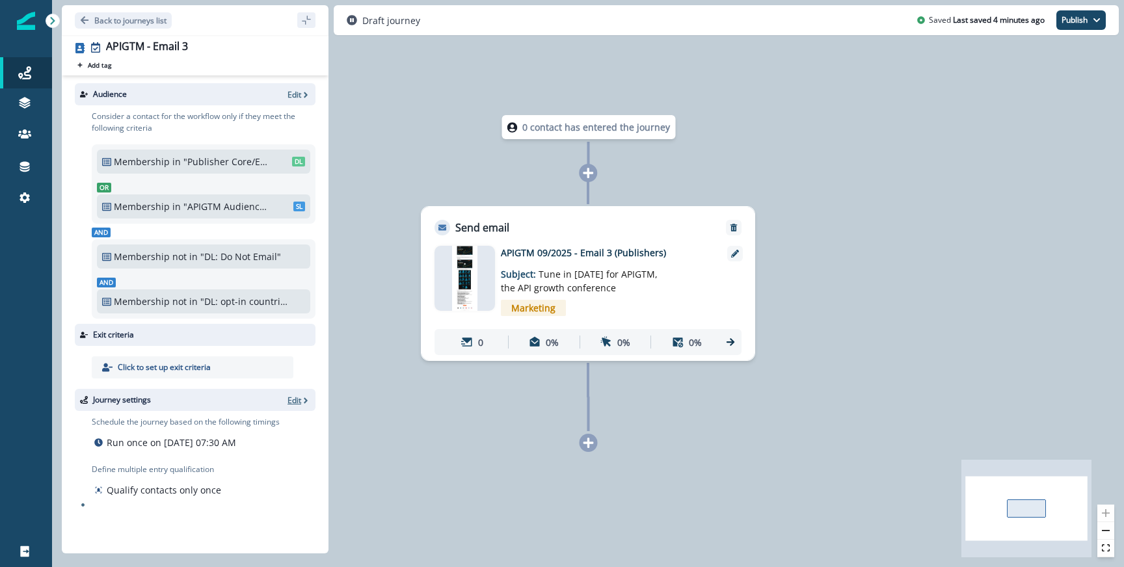
click at [292, 400] on p "Edit" at bounding box center [295, 400] width 14 height 11
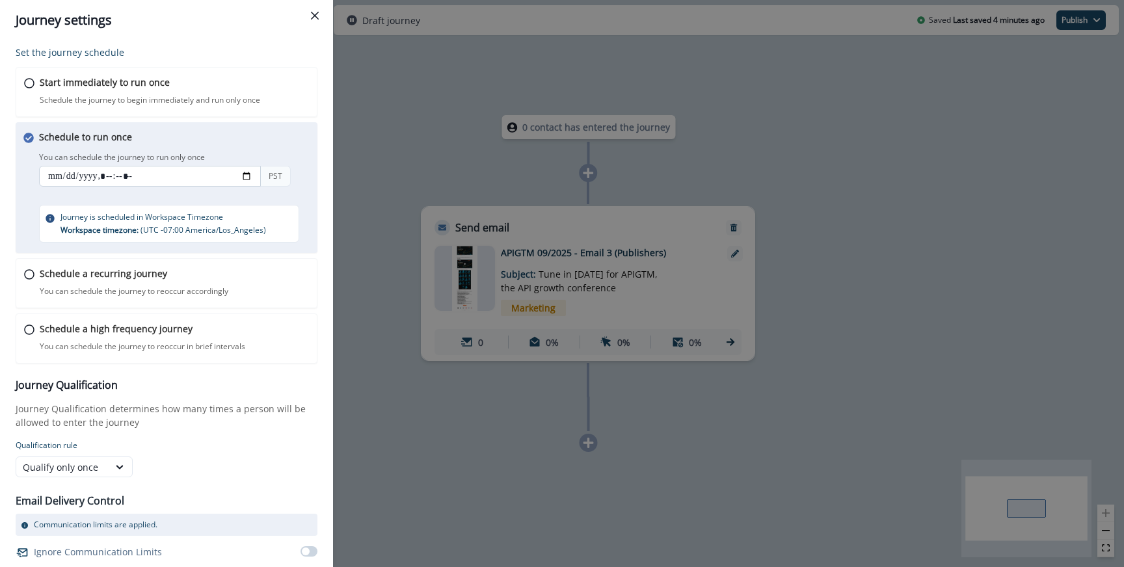
click at [115, 172] on input "datetime-local" at bounding box center [150, 176] width 222 height 21
click at [127, 178] on input "datetime-local" at bounding box center [150, 176] width 222 height 21
type input "**********"
click at [230, 192] on div "Schedule to run once You can schedule the journey to run only once You can sche…" at bounding box center [179, 186] width 280 height 113
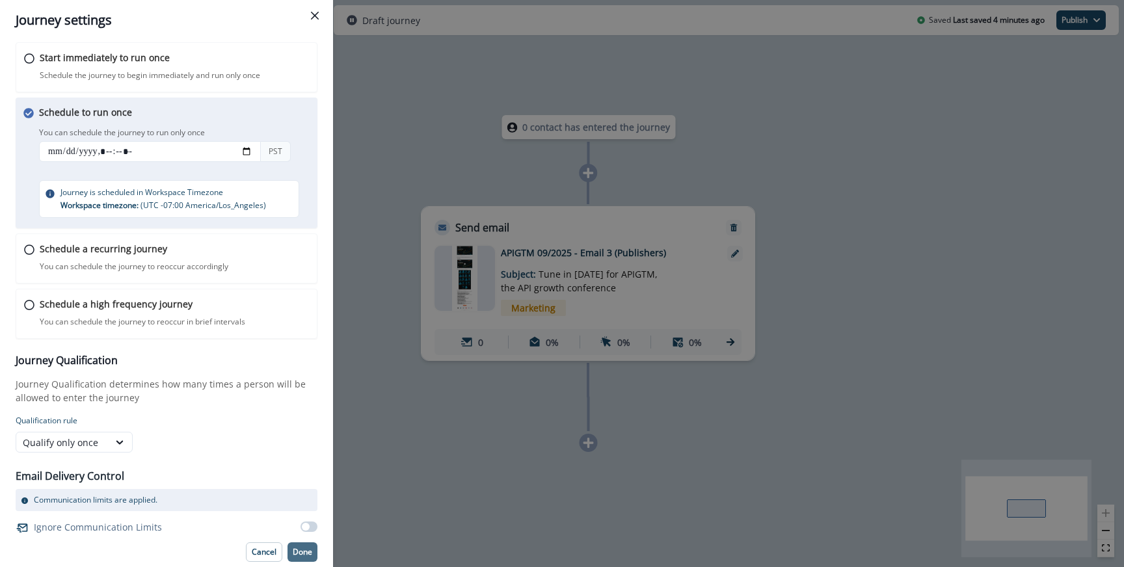
click at [307, 543] on button "Done" at bounding box center [303, 553] width 30 height 20
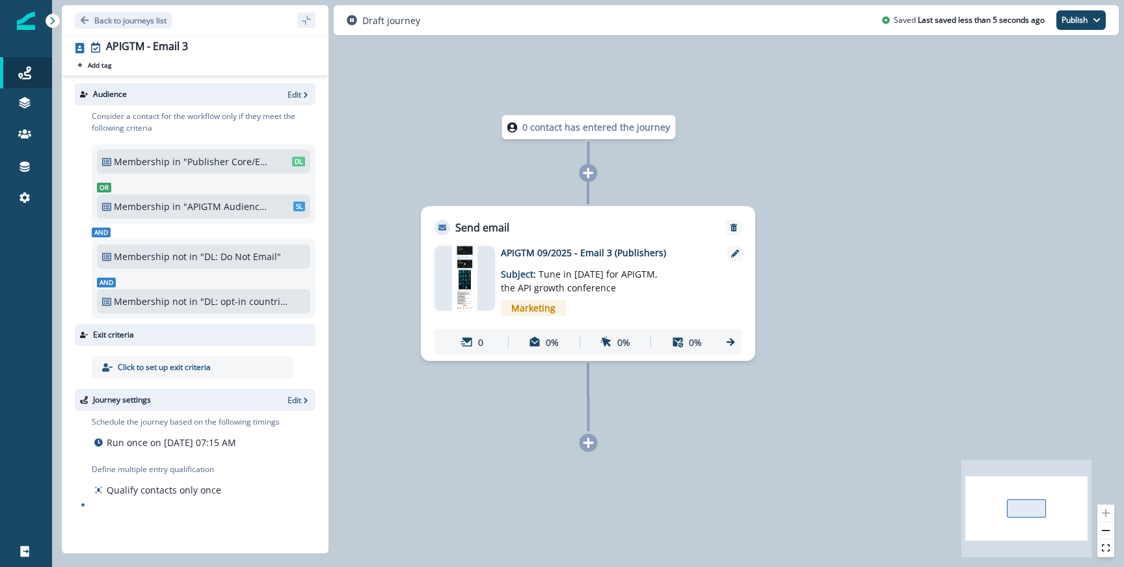
click at [1072, 37] on div "Back to journeys list APIGTM - Email 3 Add tag Search or create tags Audience E…" at bounding box center [588, 20] width 1072 height 40
click at [1072, 31] on div "Draft journey Saved Last saved less than 5 seconds ago Publish as active journe…" at bounding box center [726, 20] width 785 height 30
click at [1072, 25] on button "Publish" at bounding box center [1081, 20] width 49 height 20
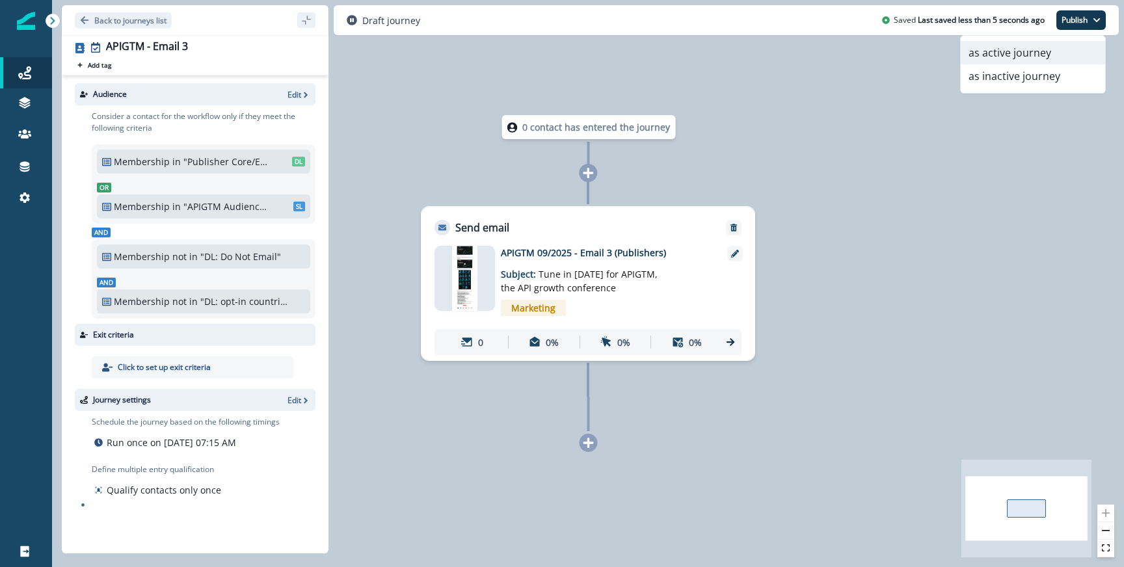
click at [1028, 51] on button "as active journey" at bounding box center [1033, 52] width 144 height 23
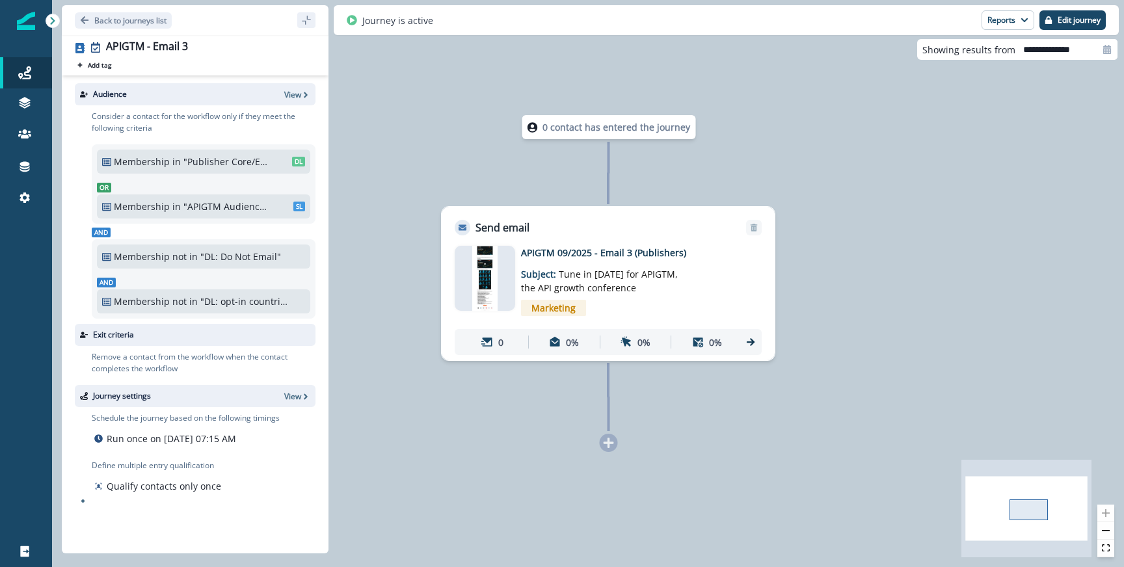
click at [170, 158] on div "Membership in "Publisher Core/Emerging - User push to SL" DL" at bounding box center [203, 162] width 203 height 14
click at [157, 201] on p "Membership" at bounding box center [142, 207] width 56 height 14
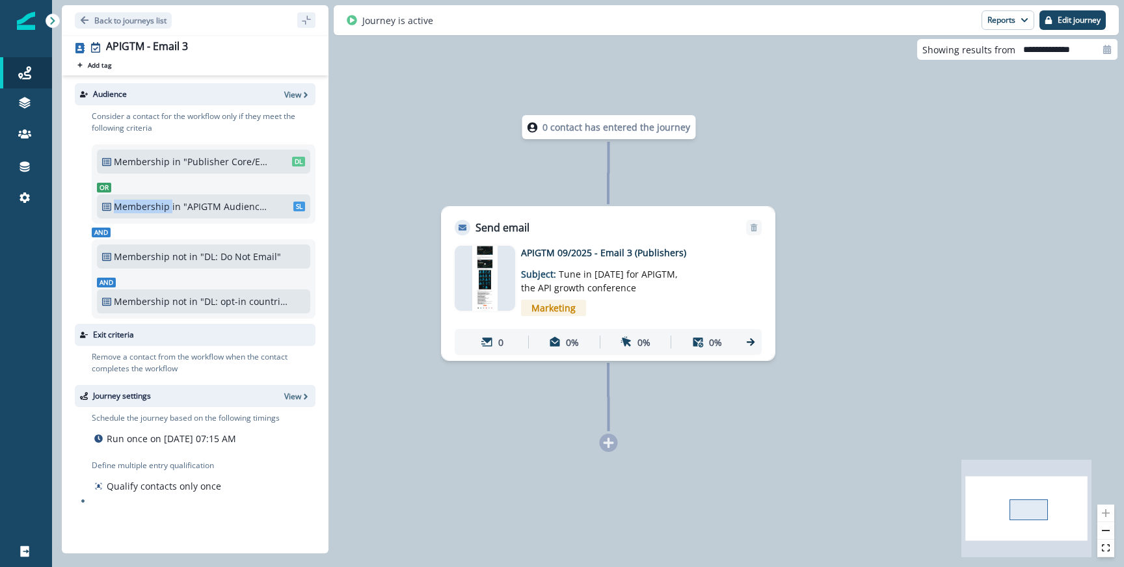
click at [157, 201] on p "Membership" at bounding box center [142, 207] width 56 height 14
click at [182, 307] on p "not in" at bounding box center [184, 302] width 25 height 14
